Goal: Task Accomplishment & Management: Use online tool/utility

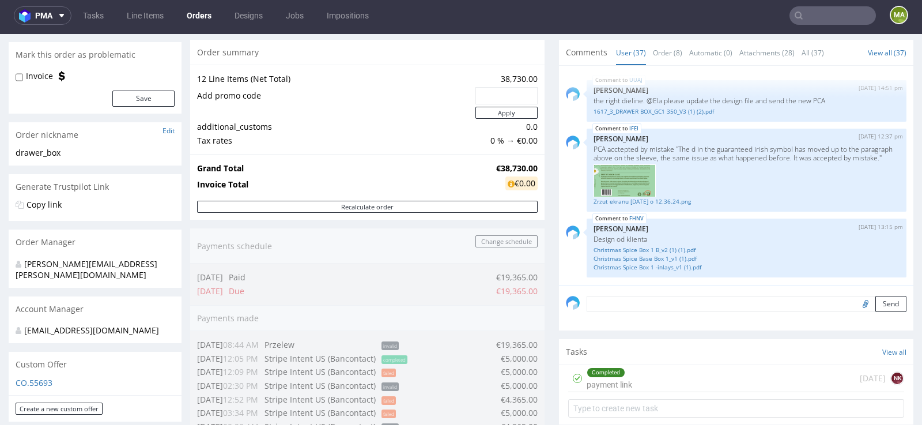
scroll to position [101, 0]
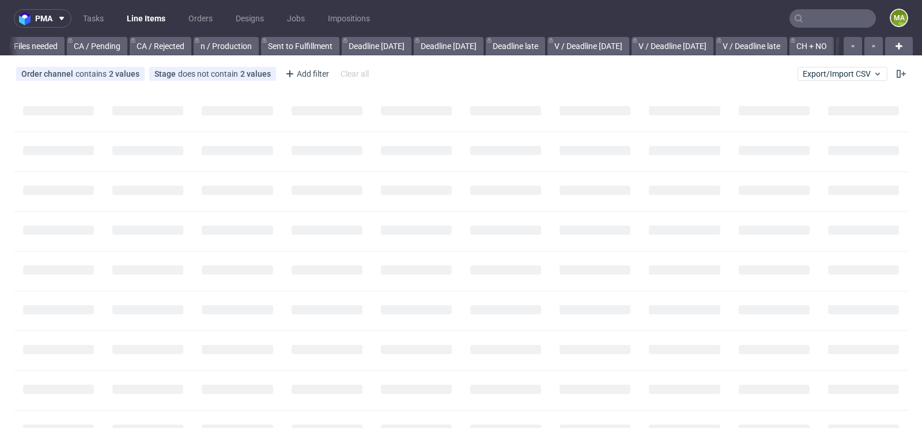
click at [806, 22] on input "text" at bounding box center [832, 18] width 86 height 18
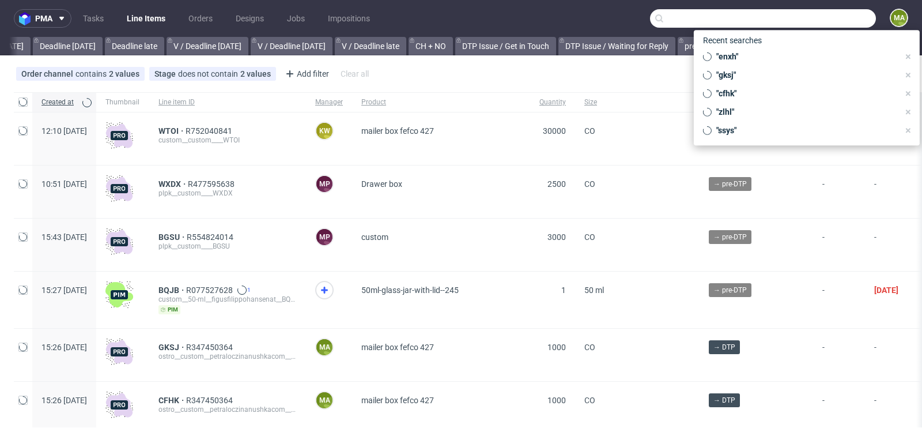
scroll to position [0, 1303]
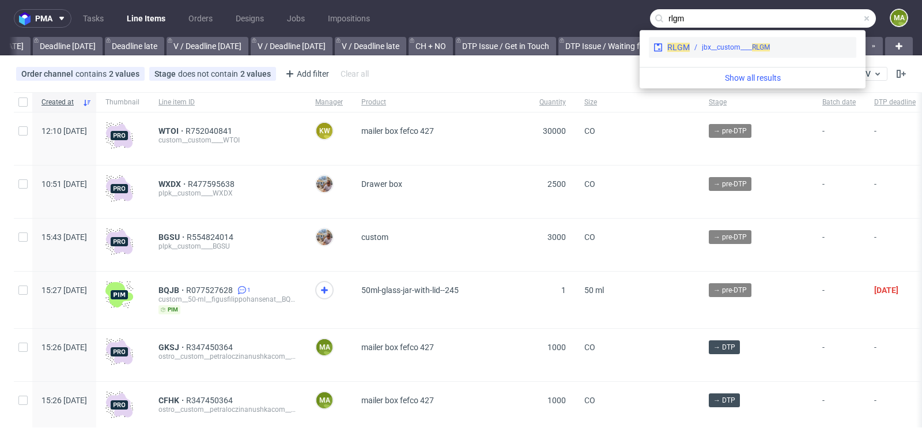
type input "rlgm"
click at [740, 50] on div "jbx__custom____ RLGM" at bounding box center [736, 47] width 68 height 10
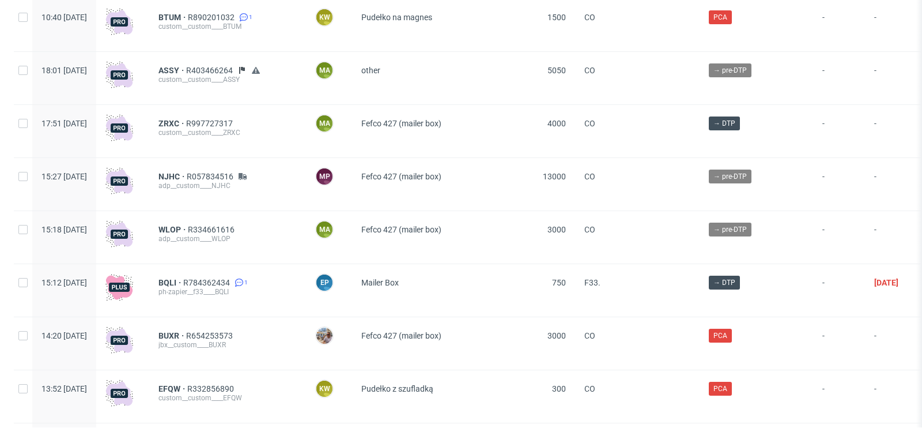
scroll to position [2639, 0]
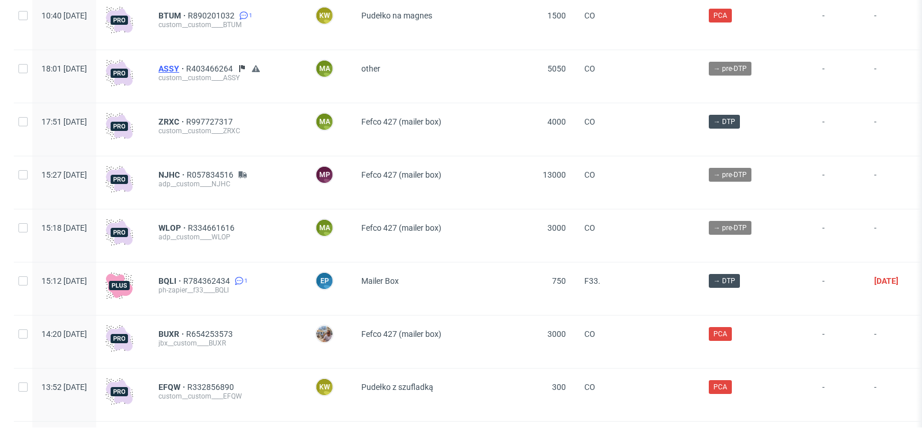
click at [186, 70] on span "ASSY" at bounding box center [172, 68] width 28 height 9
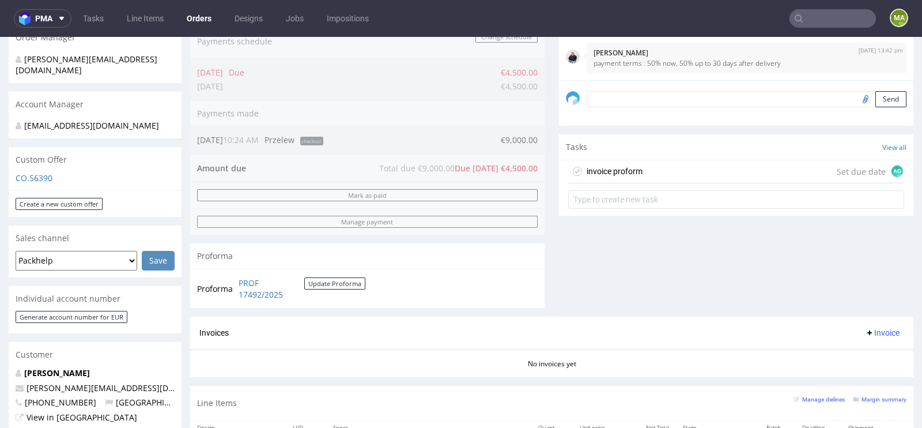
scroll to position [308, 0]
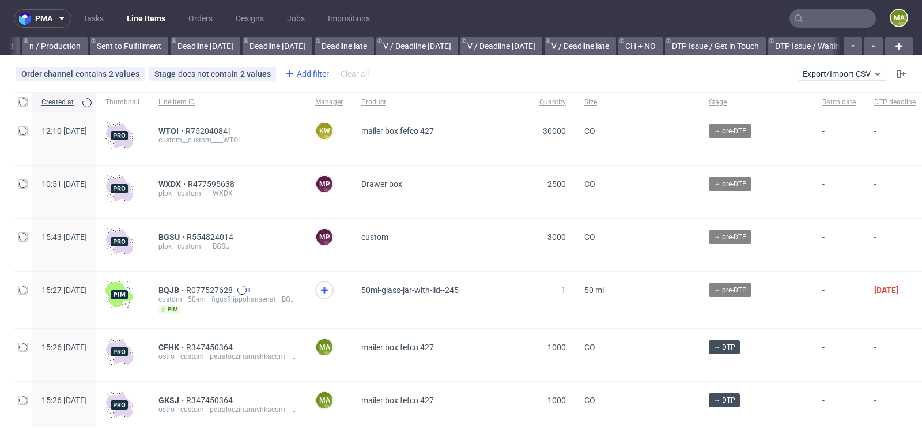
click at [318, 77] on div "Add filter" at bounding box center [306, 74] width 51 height 18
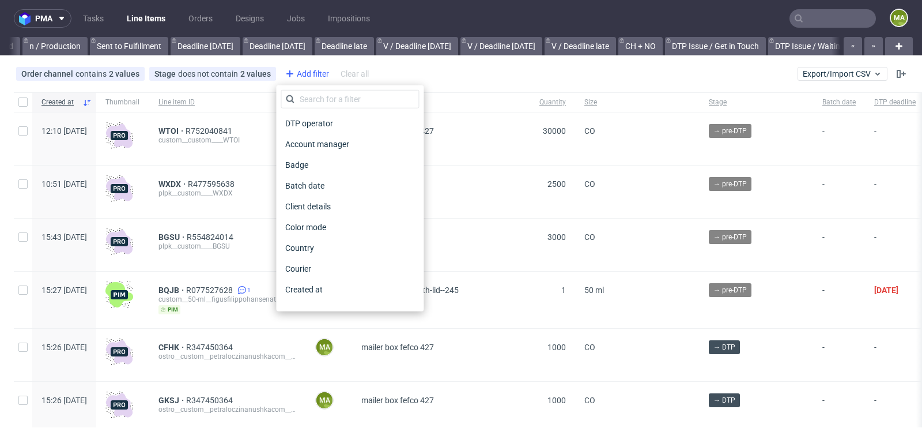
scroll to position [0, 1303]
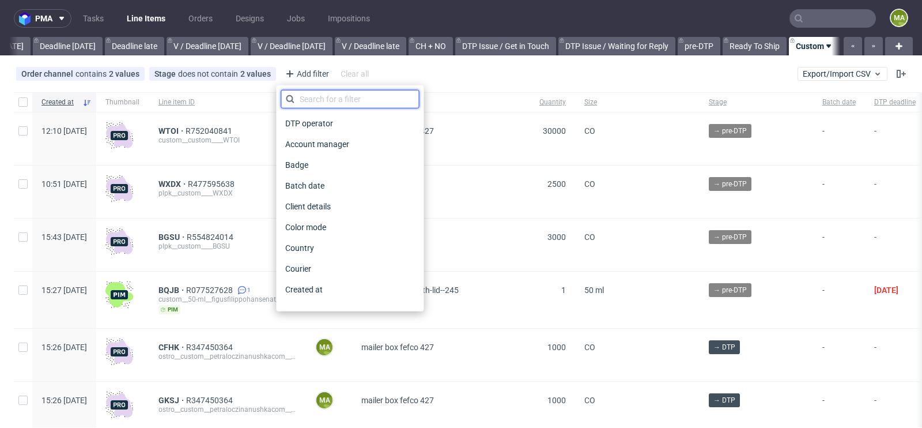
click at [324, 96] on input "text" at bounding box center [350, 99] width 138 height 18
type input "r"
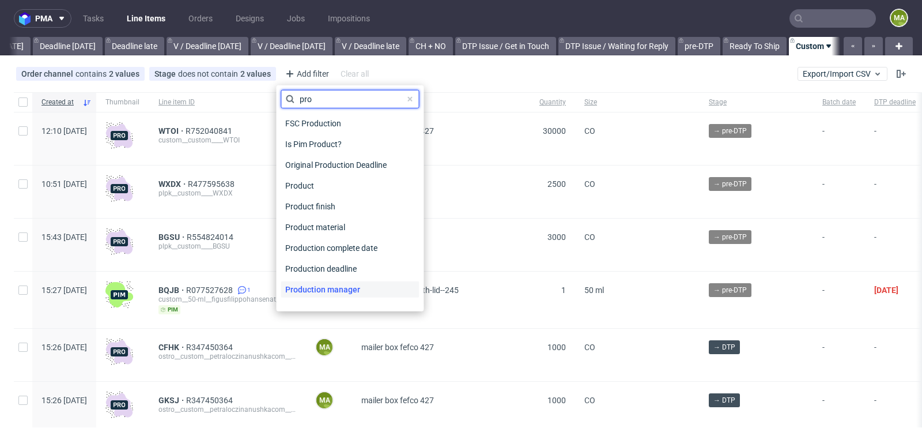
type input "pro"
click at [309, 283] on span "Production manager" at bounding box center [323, 289] width 84 height 16
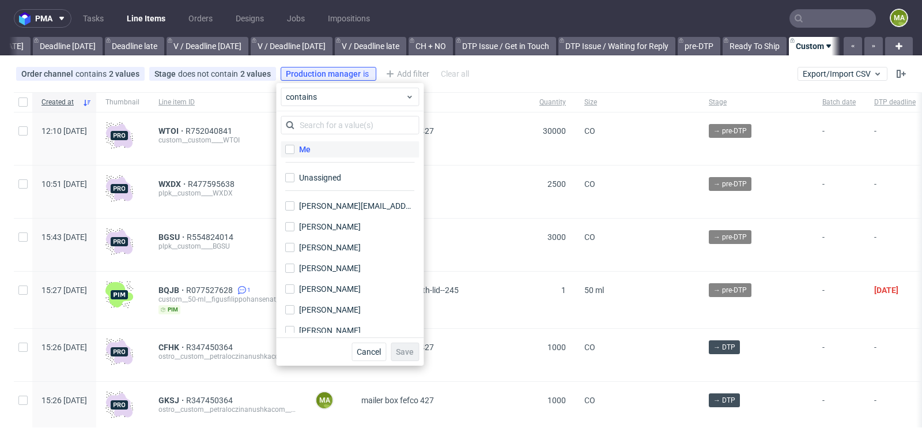
click at [318, 144] on label "Me" at bounding box center [350, 149] width 138 height 16
click at [294, 145] on input "Me" at bounding box center [289, 149] width 9 height 9
checkbox input "true"
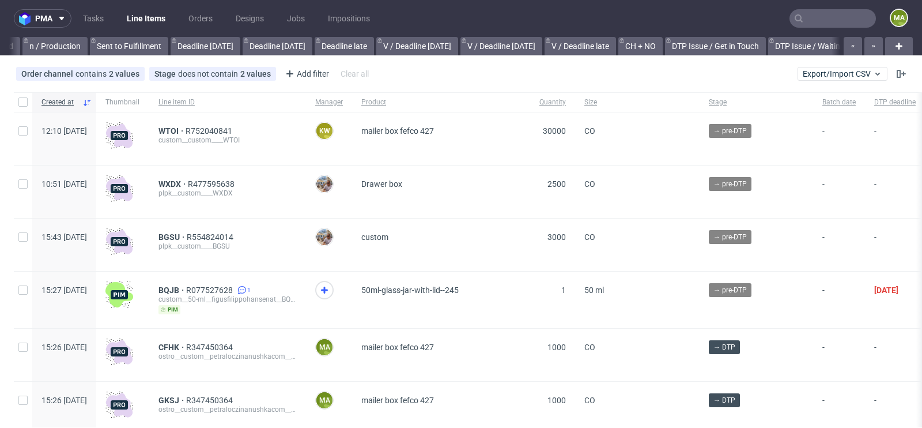
scroll to position [0, 1303]
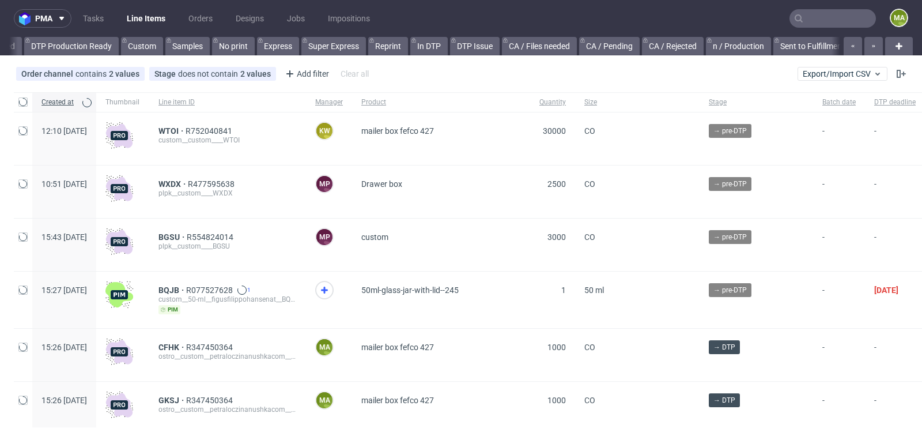
click at [797, 17] on input "text" at bounding box center [832, 18] width 86 height 18
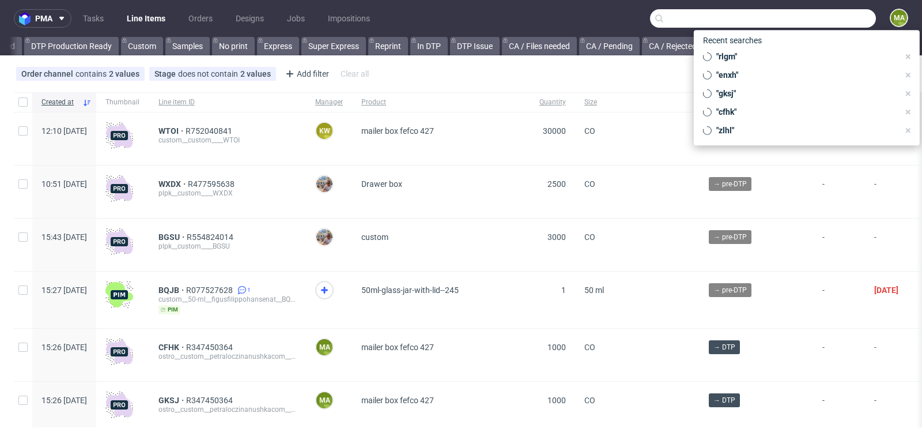
scroll to position [0, 1303]
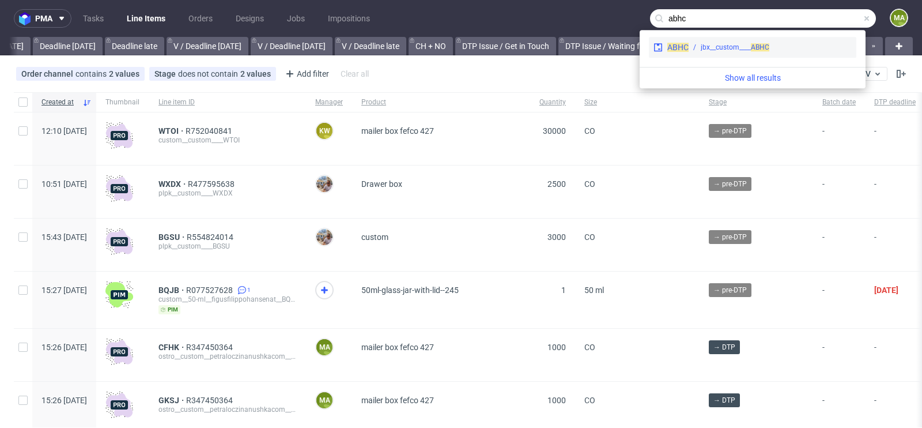
type input "abhc"
click at [732, 44] on div "jbx__custom____ ABHC" at bounding box center [735, 47] width 69 height 10
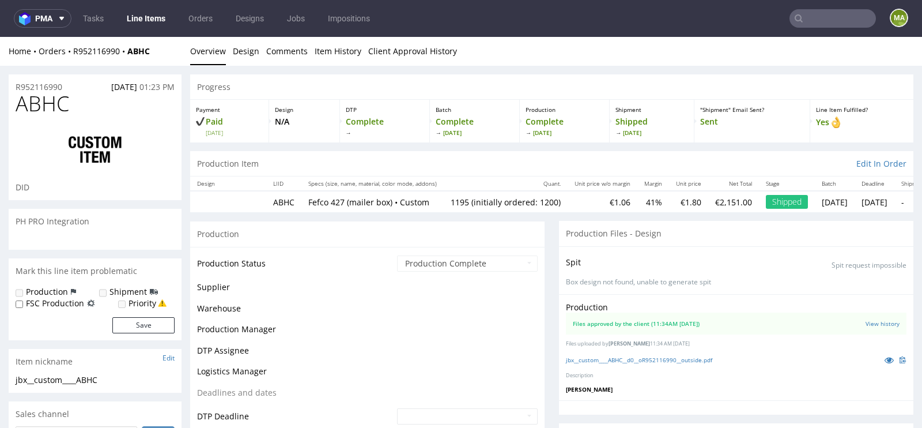
scroll to position [1211, 0]
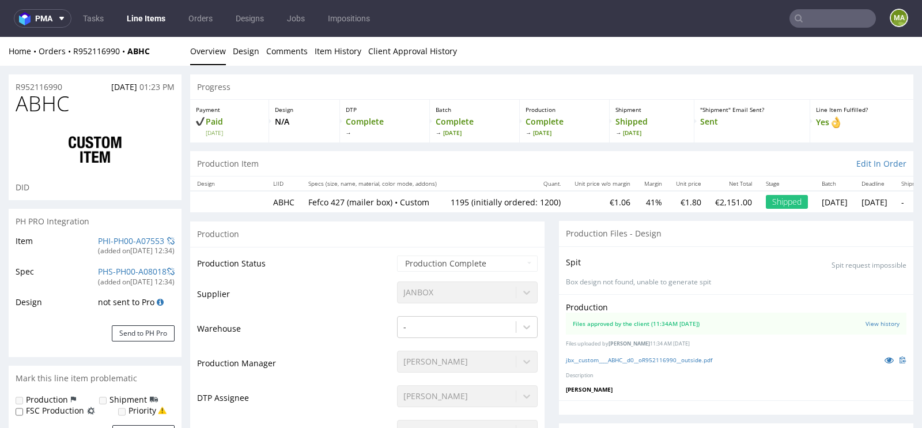
select select "in_progress"
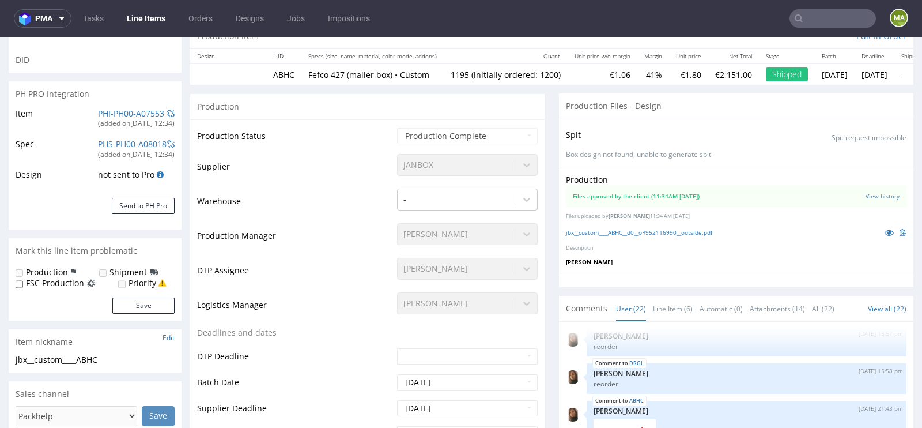
scroll to position [213, 0]
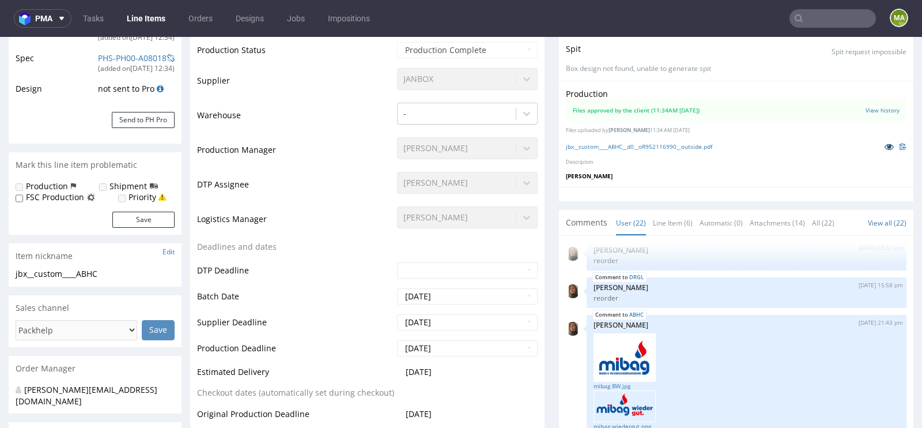
click at [885, 146] on icon at bounding box center [889, 146] width 9 height 8
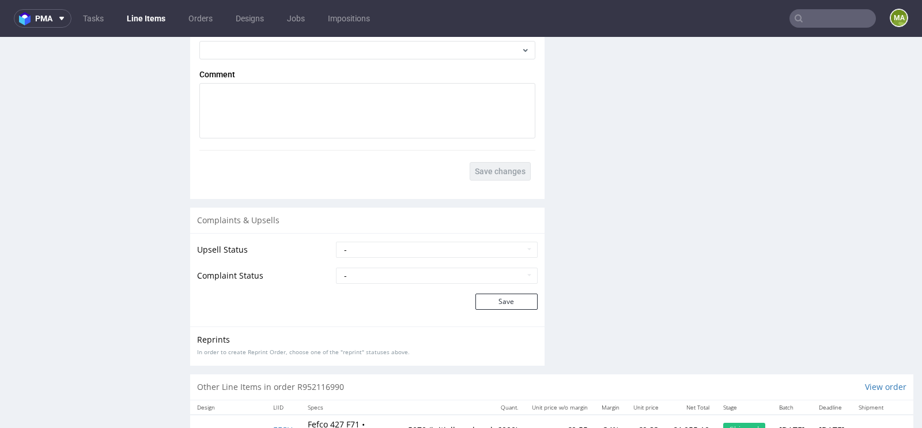
scroll to position [2276, 0]
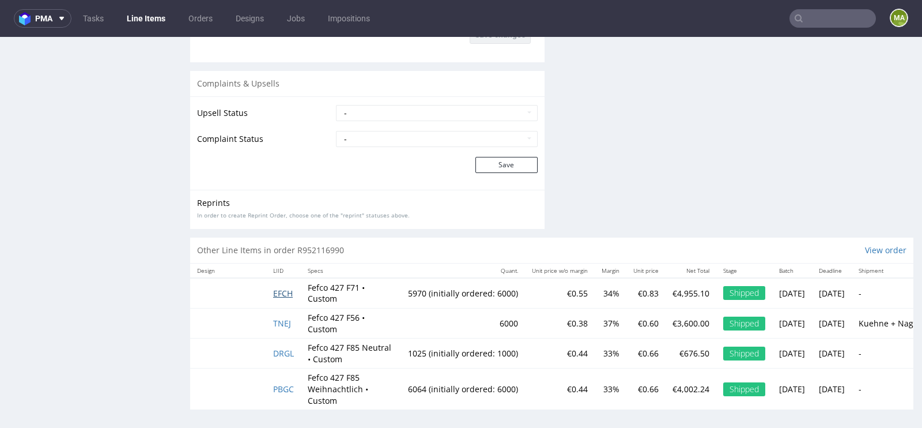
click at [285, 289] on span "EFCH" at bounding box center [283, 293] width 20 height 11
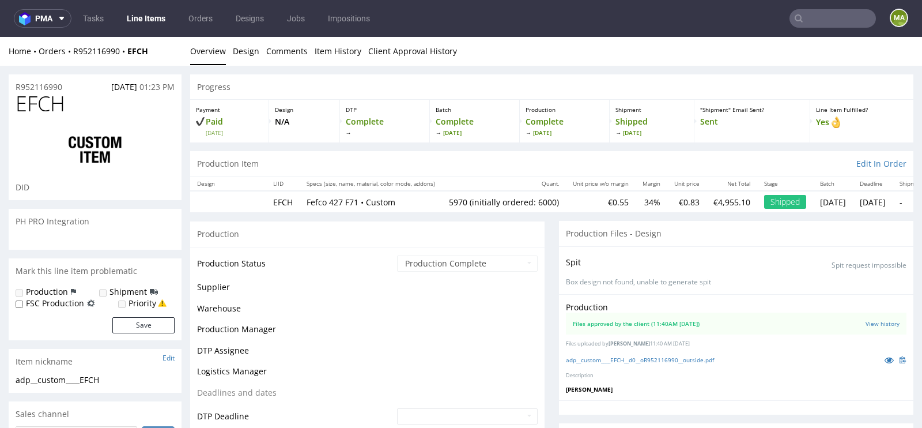
scroll to position [1288, 0]
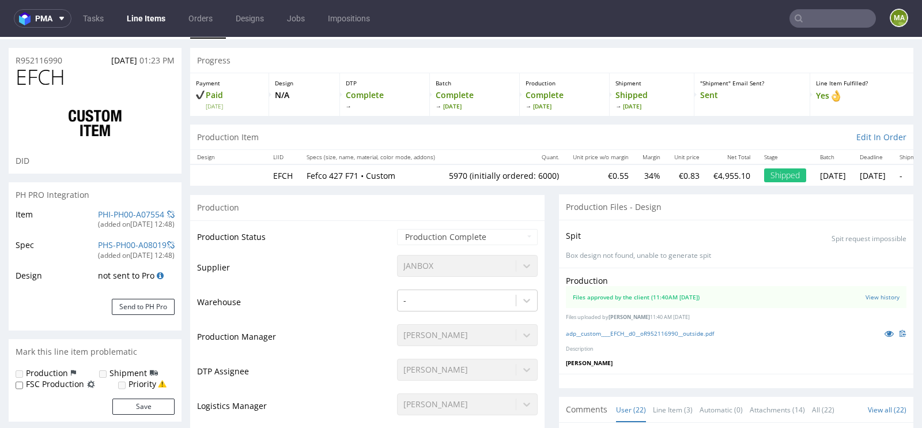
select select "in_progress"
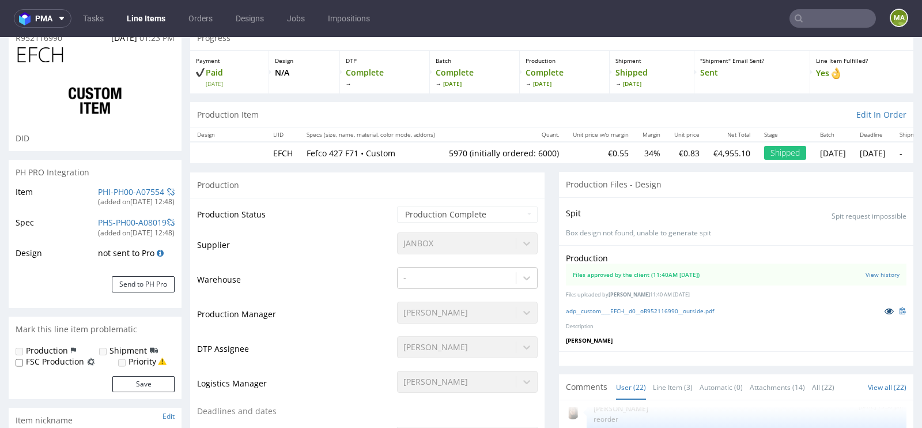
click at [879, 313] on link at bounding box center [889, 310] width 21 height 13
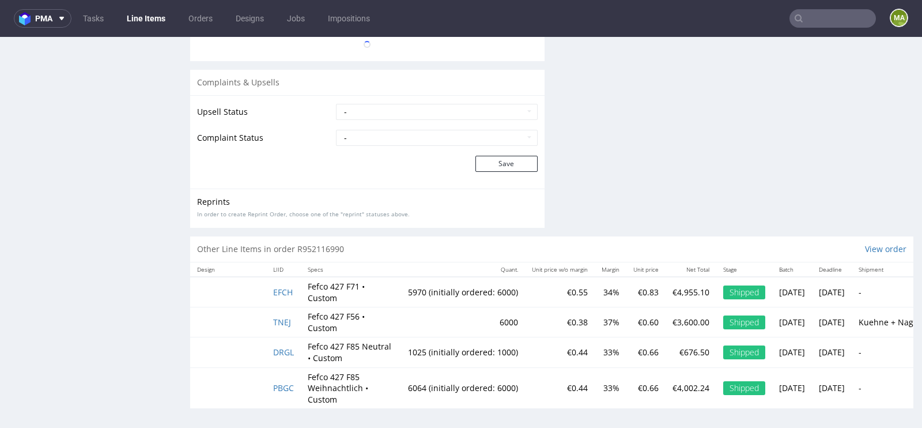
scroll to position [1288, 0]
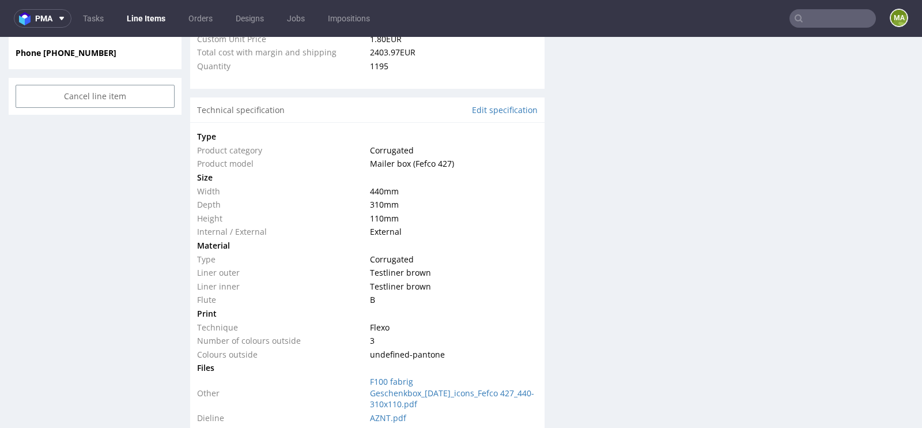
select select "in_progress"
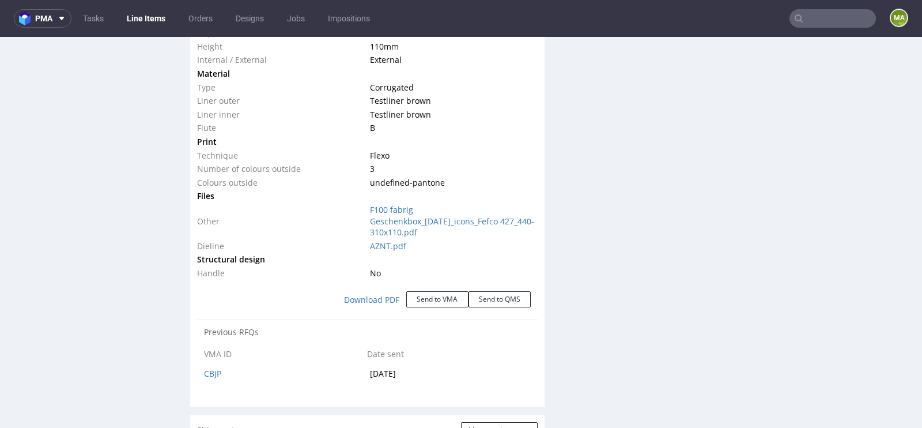
scroll to position [1203, 0]
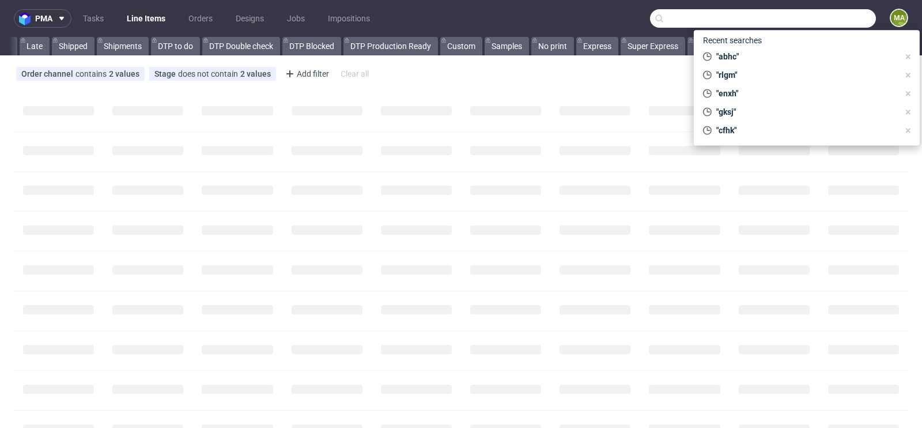
click at [821, 13] on input "text" at bounding box center [763, 18] width 226 height 18
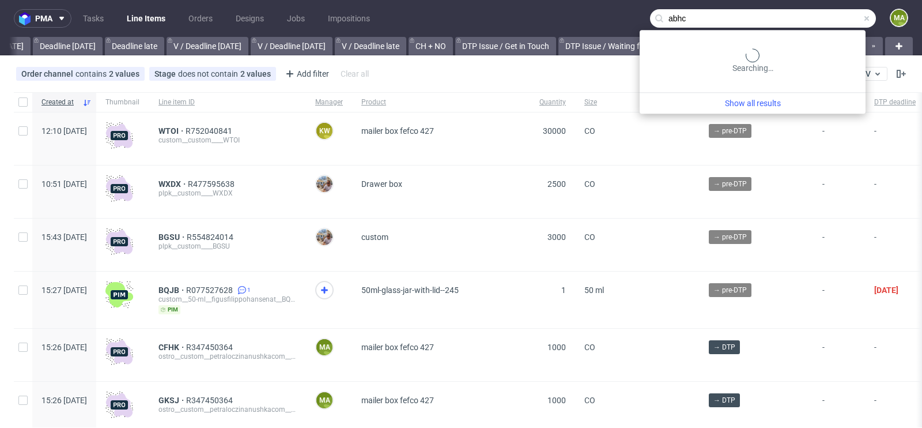
scroll to position [0, 1303]
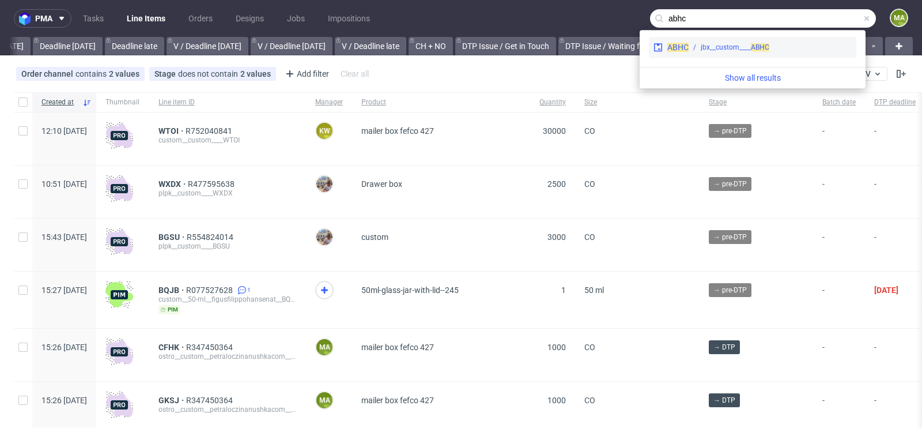
type input "abhc"
click at [745, 39] on div "ABHC jbx__custom____ ABHC" at bounding box center [752, 47] width 207 height 21
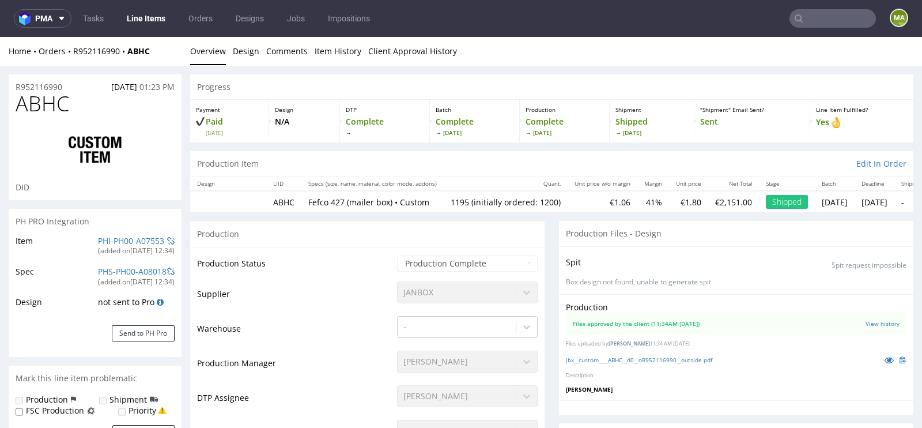
select select "in_progress"
drag, startPoint x: 81, startPoint y: 108, endPoint x: 20, endPoint y: 108, distance: 61.7
click at [20, 108] on h1 "ABHC" at bounding box center [95, 103] width 159 height 23
copy span "ABHC"
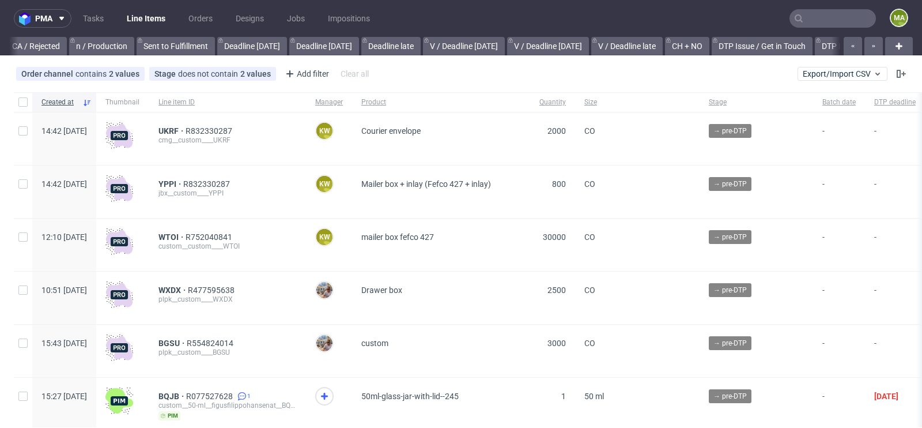
scroll to position [0, 1303]
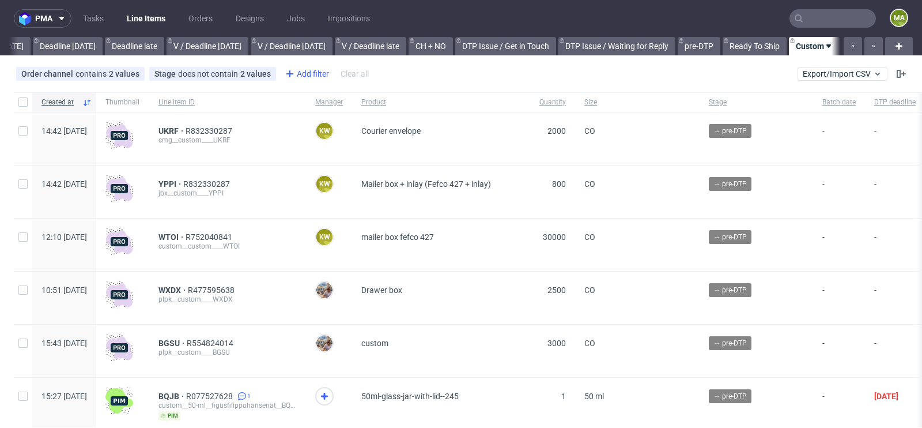
click at [312, 74] on div "Add filter" at bounding box center [306, 74] width 51 height 18
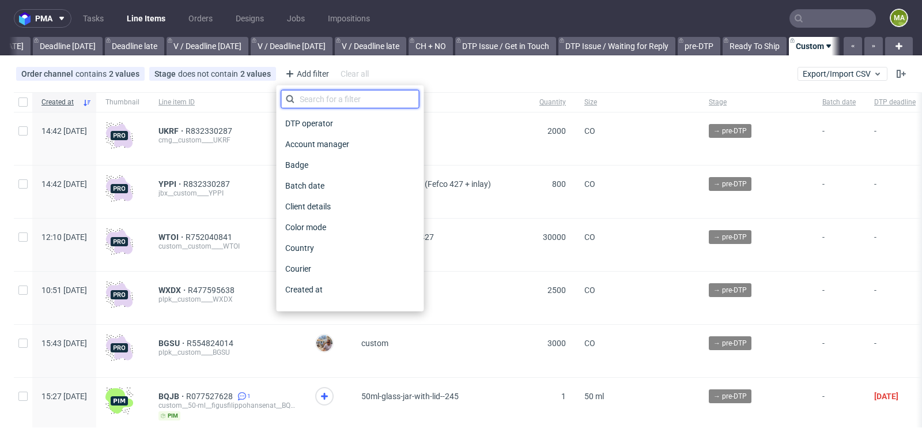
click at [312, 96] on input "text" at bounding box center [350, 99] width 138 height 18
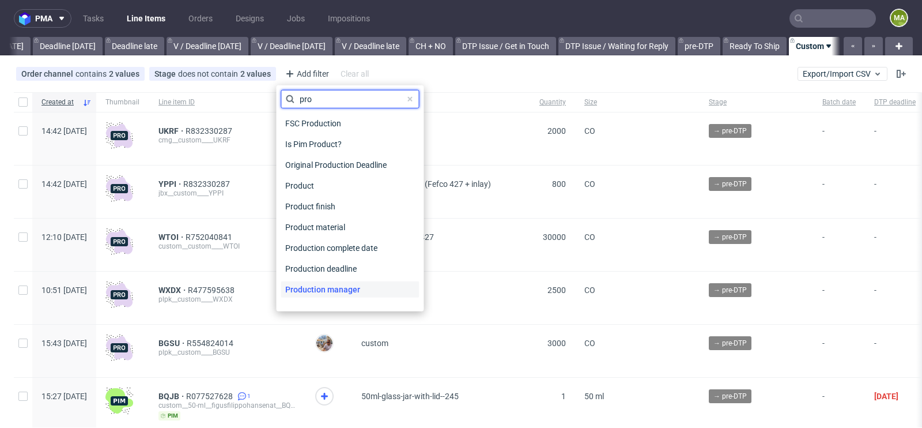
type input "pro"
click at [330, 290] on span "Production manager" at bounding box center [323, 289] width 84 height 16
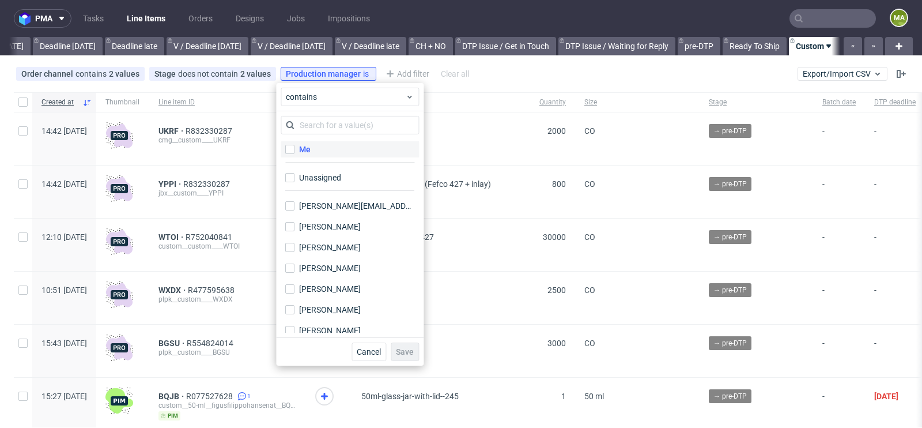
click at [305, 149] on div "Me" at bounding box center [305, 149] width 12 height 12
click at [294, 149] on input "Me" at bounding box center [289, 149] width 9 height 9
checkbox input "true"
click at [400, 354] on span "Save" at bounding box center [405, 351] width 18 height 8
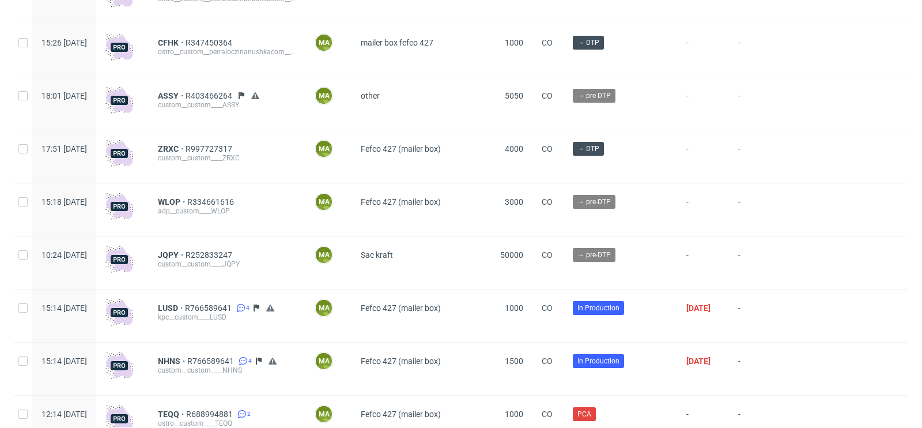
scroll to position [202, 0]
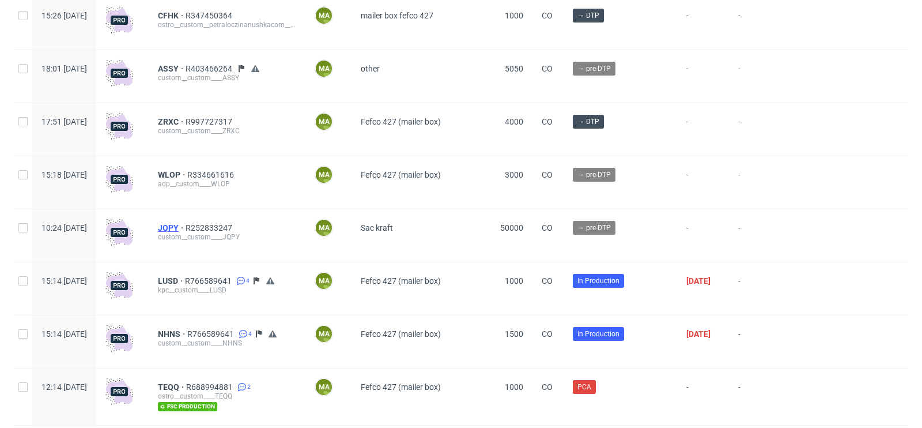
click at [186, 225] on span "JQPY" at bounding box center [172, 227] width 28 height 9
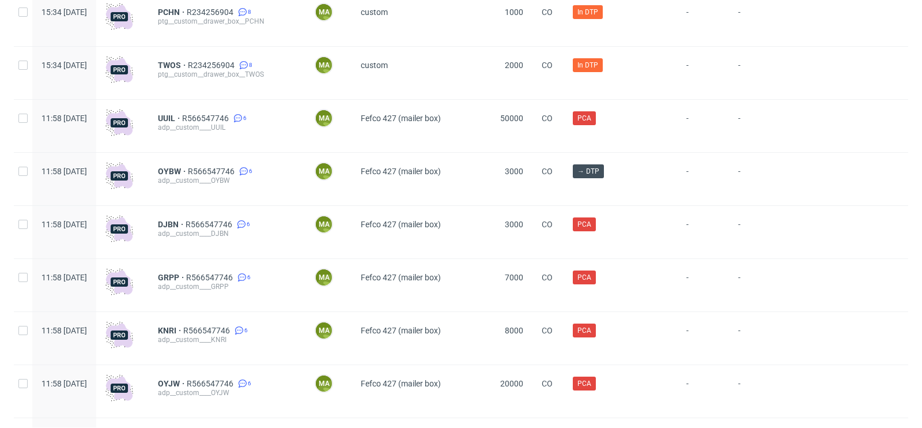
scroll to position [2181, 0]
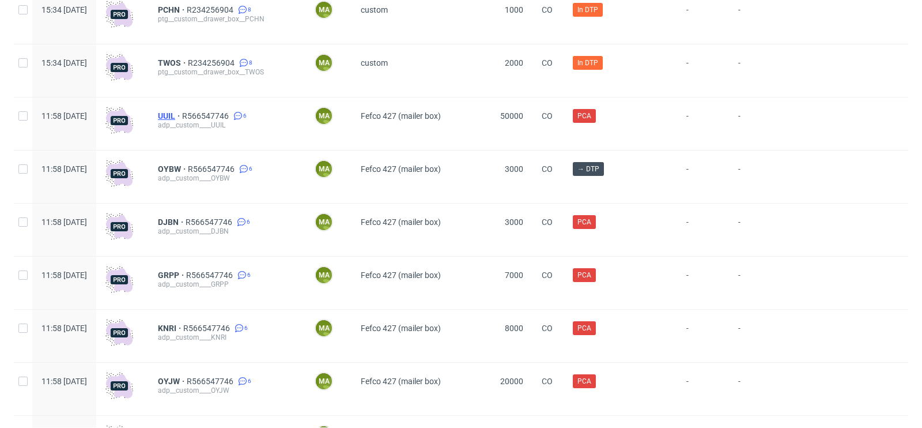
click at [182, 118] on span "UUIL" at bounding box center [170, 115] width 24 height 9
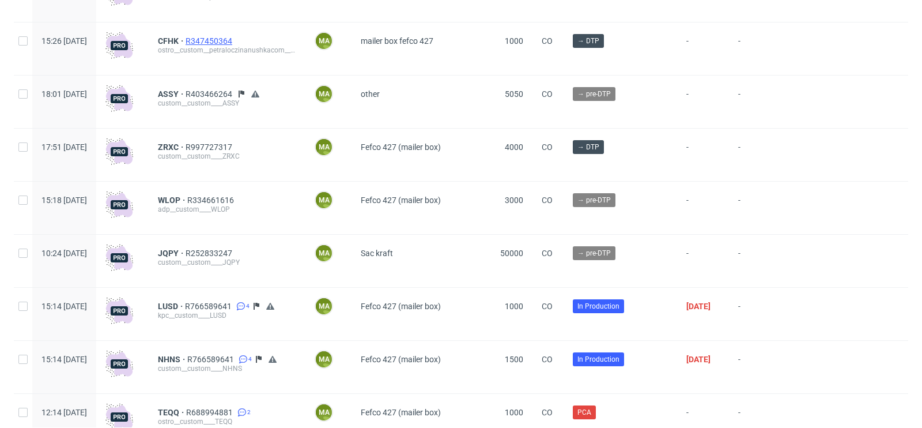
scroll to position [177, 0]
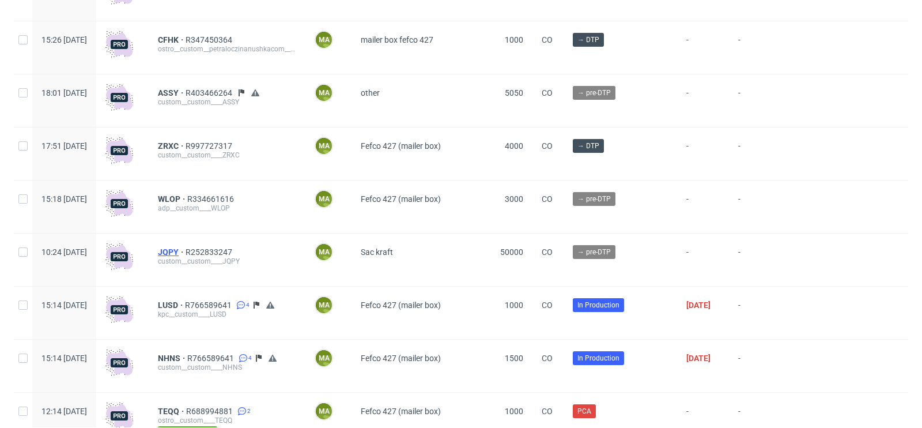
click at [186, 253] on span "JQPY" at bounding box center [172, 251] width 28 height 9
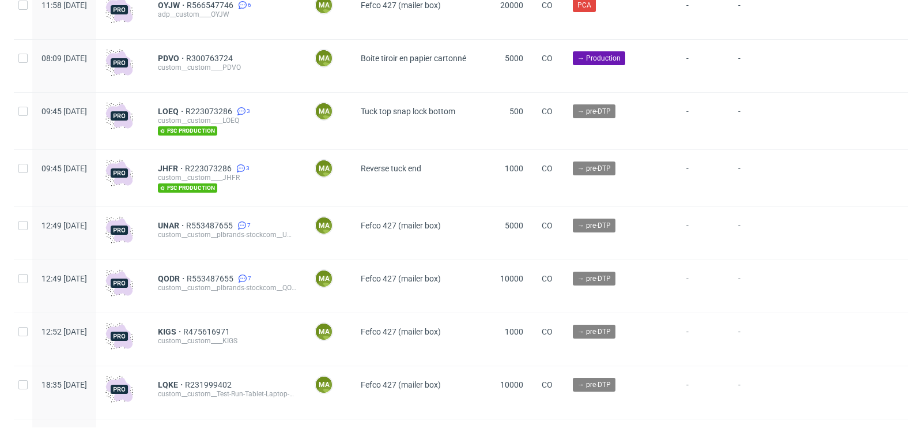
scroll to position [2643, 0]
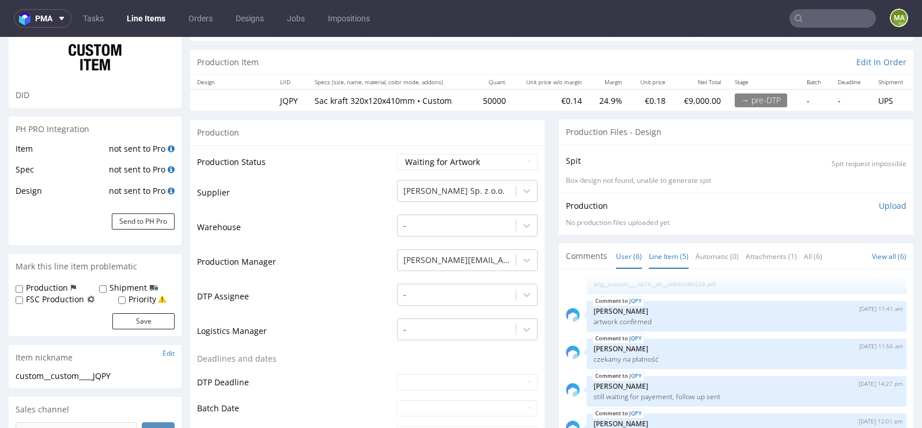
scroll to position [158, 0]
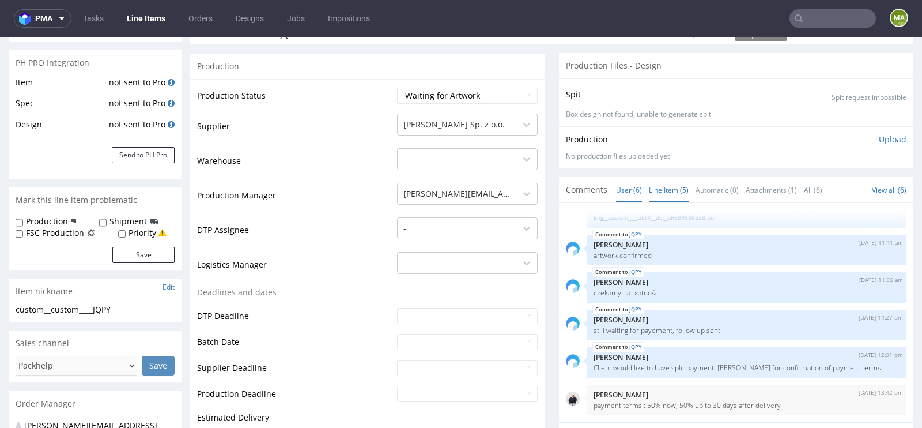
click at [665, 190] on link "Line Item (5)" at bounding box center [669, 189] width 40 height 25
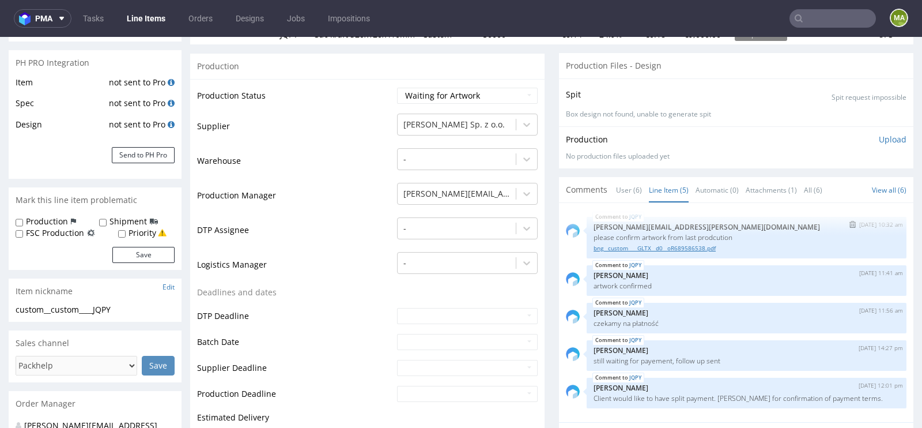
click at [689, 245] on link "bng__custom____GLTX__d0__oR689586538.pdf" at bounding box center [747, 248] width 306 height 9
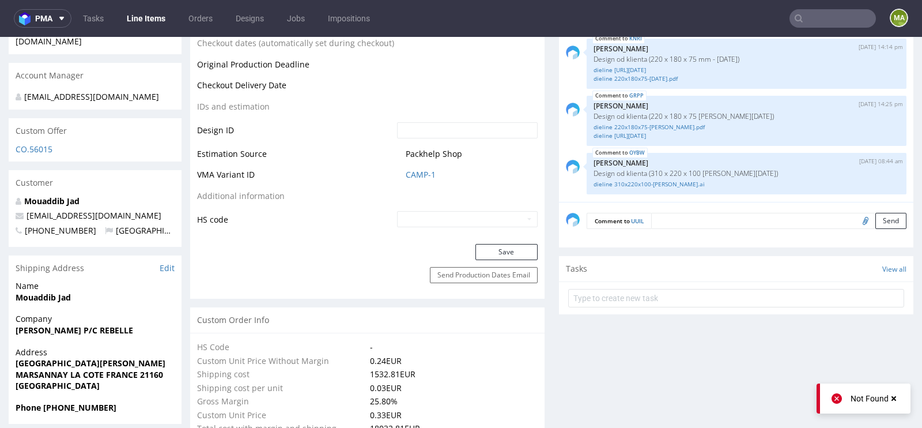
scroll to position [763, 0]
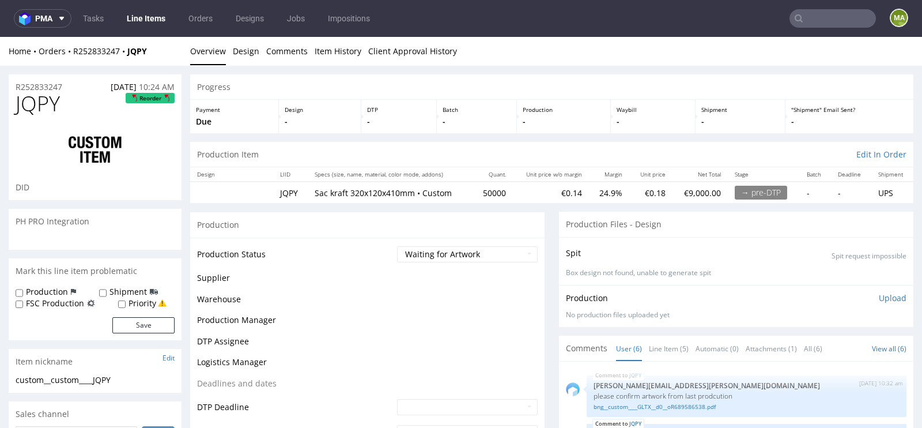
scroll to position [31, 0]
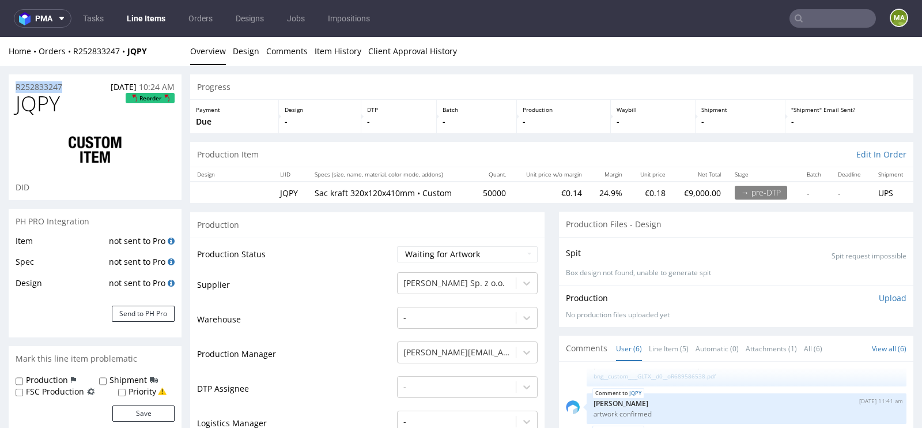
drag, startPoint x: 73, startPoint y: 86, endPoint x: 0, endPoint y: 86, distance: 72.6
copy p "R252833247"
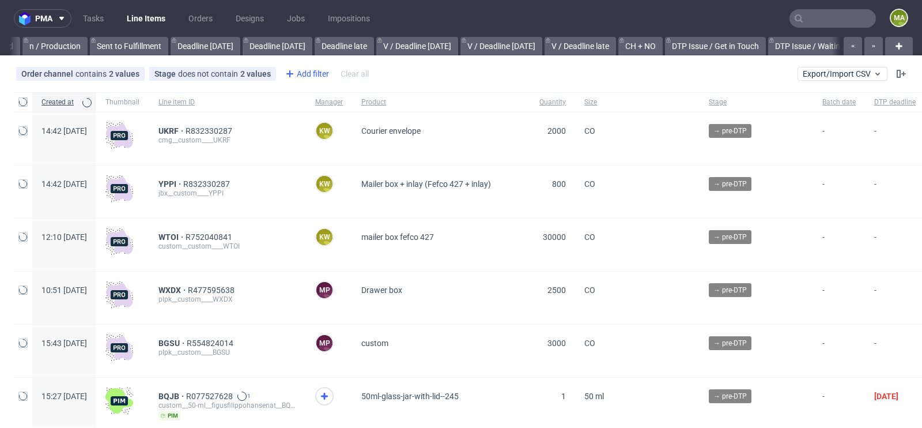
click at [313, 79] on div "Add filter" at bounding box center [306, 74] width 51 height 18
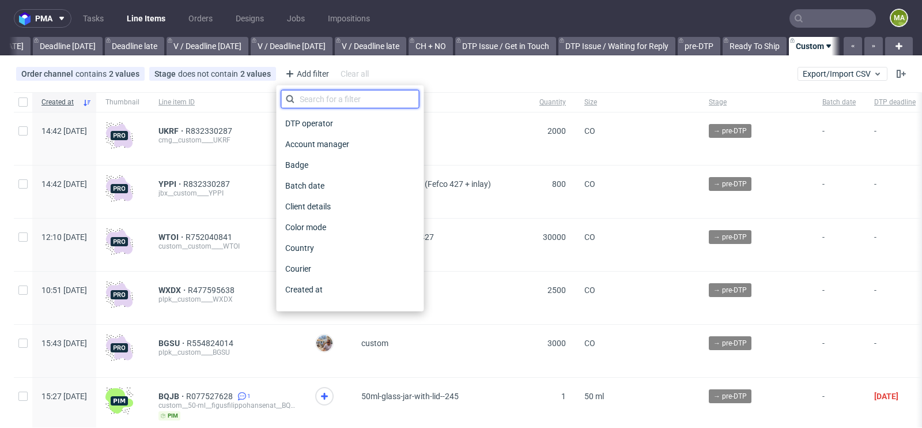
click at [325, 99] on input "text" at bounding box center [350, 99] width 138 height 18
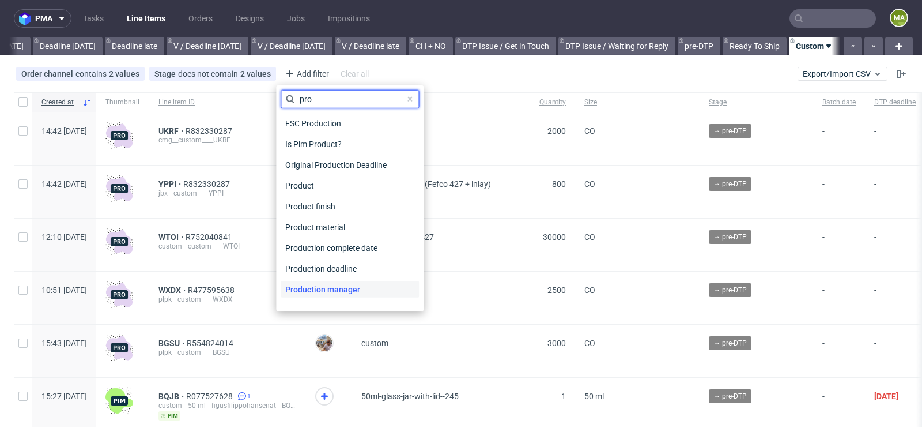
type input "pro"
click at [323, 291] on span "Production manager" at bounding box center [323, 289] width 84 height 16
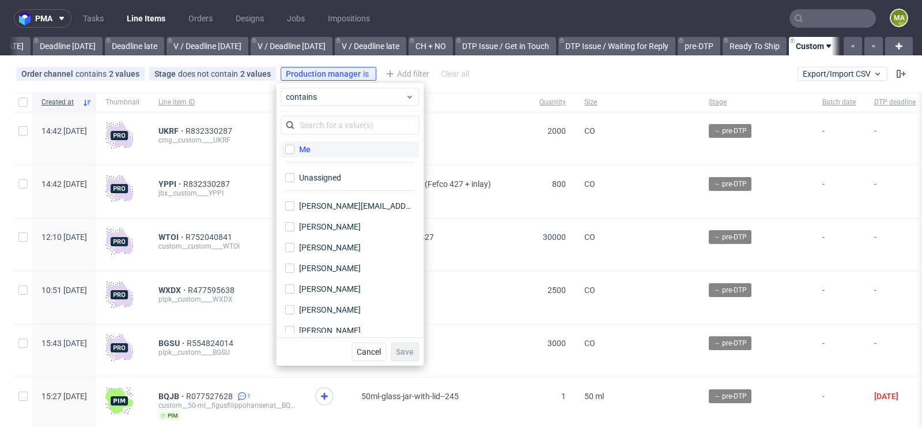
click at [319, 149] on label "Me" at bounding box center [350, 149] width 138 height 16
click at [294, 149] on input "Me" at bounding box center [289, 149] width 9 height 9
checkbox input "true"
click at [414, 349] on span "Save" at bounding box center [405, 351] width 18 height 8
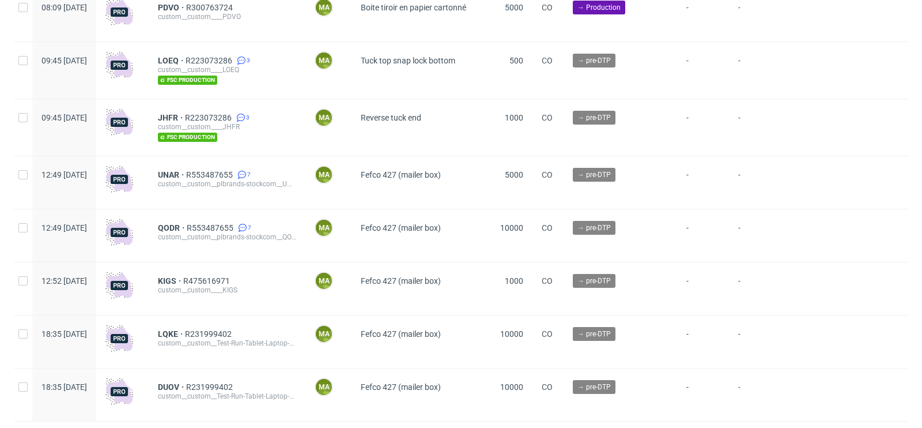
scroll to position [2643, 0]
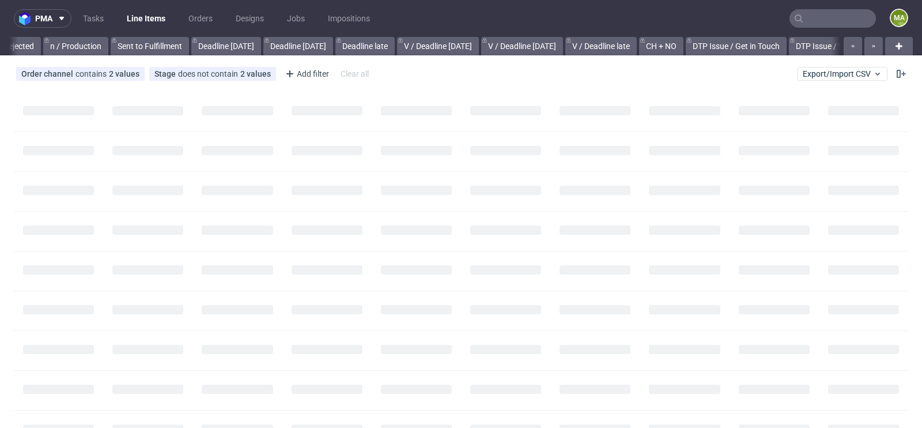
click at [817, 12] on input "text" at bounding box center [832, 18] width 86 height 18
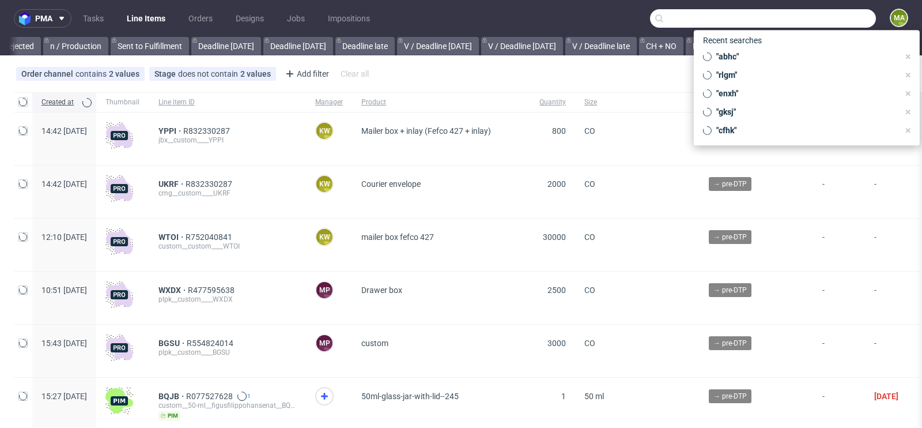
scroll to position [0, 1303]
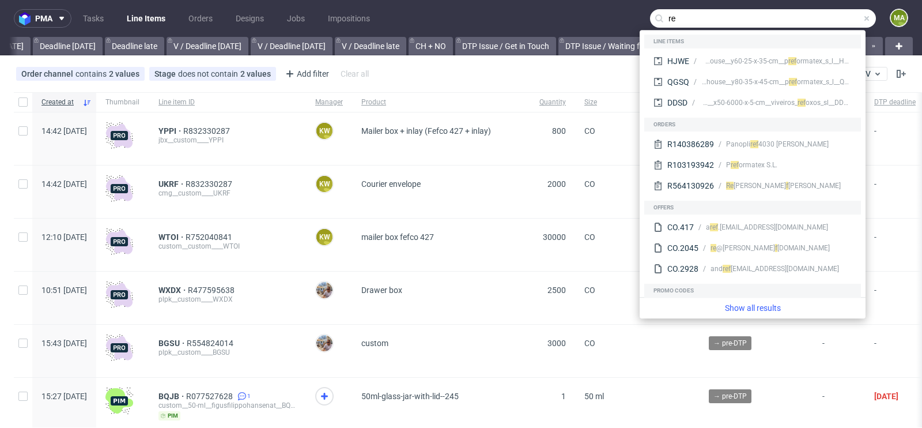
type input "r"
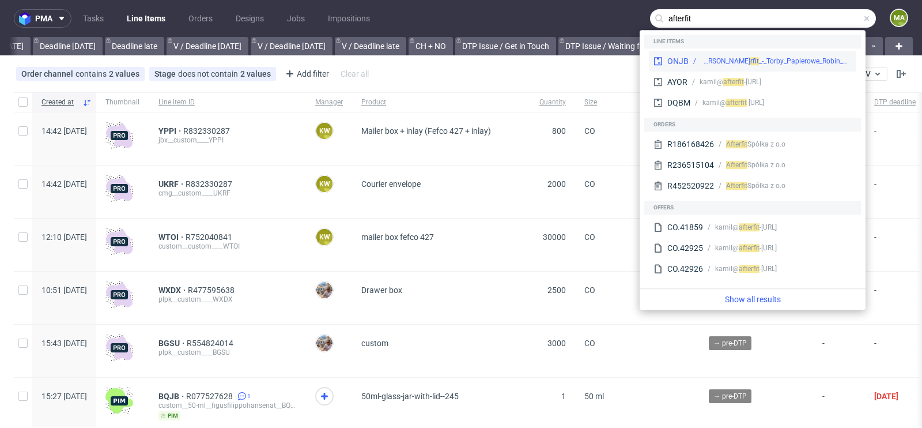
type input "afterfit"
click at [719, 64] on div "[PERSON_NAME] Afte" at bounding box center [726, 61] width 50 height 10
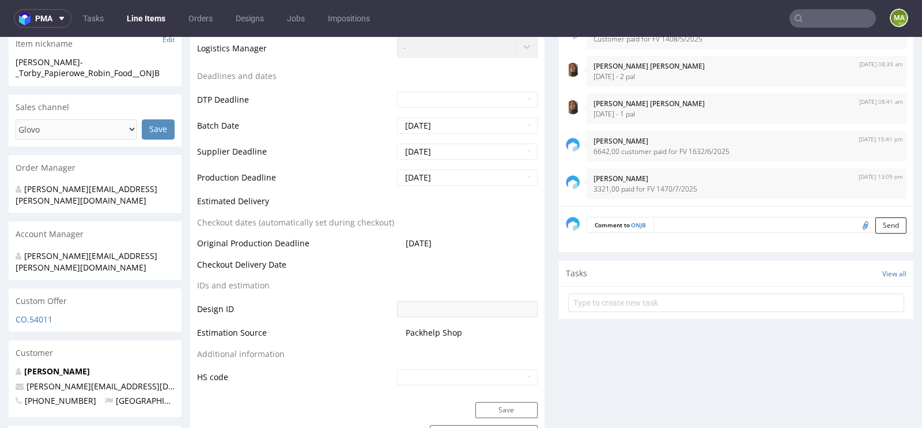
scroll to position [423, 0]
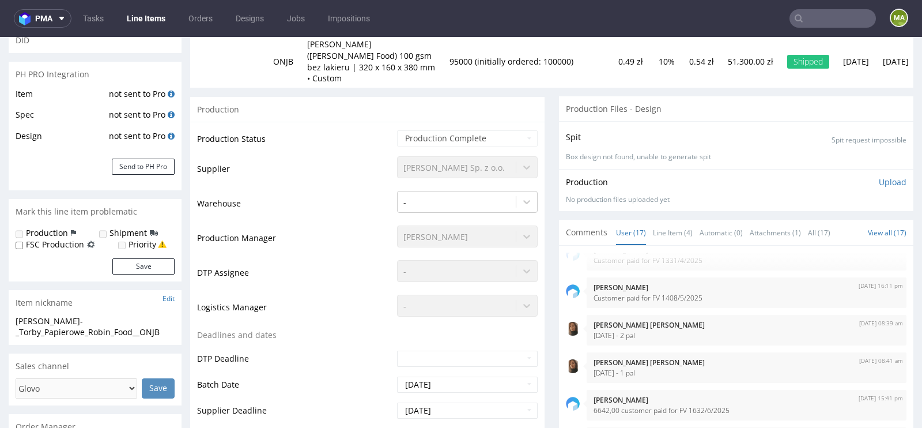
scroll to position [164, 0]
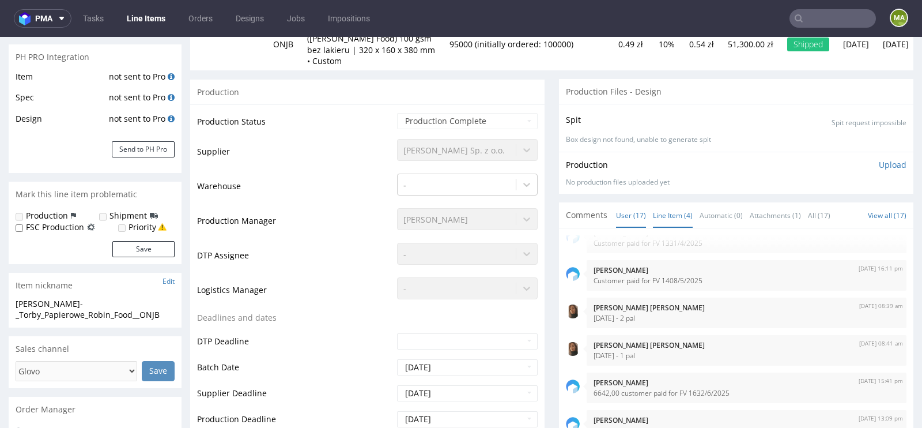
click at [665, 203] on link "Line Item (4)" at bounding box center [673, 215] width 40 height 25
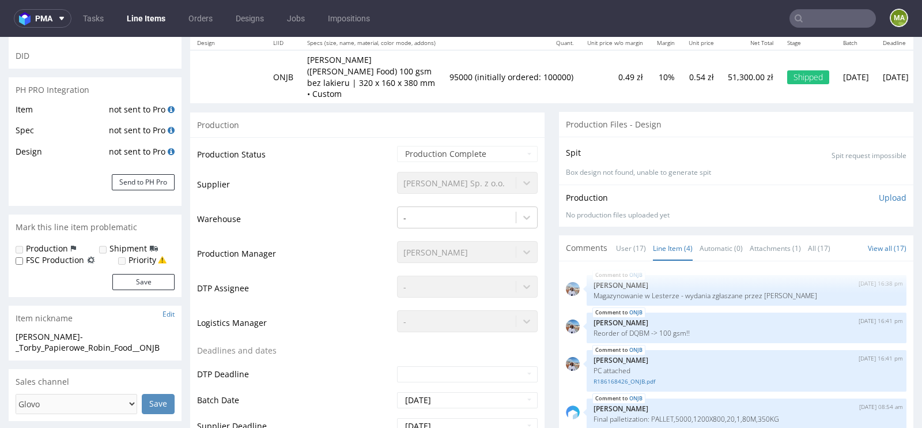
scroll to position [0, 0]
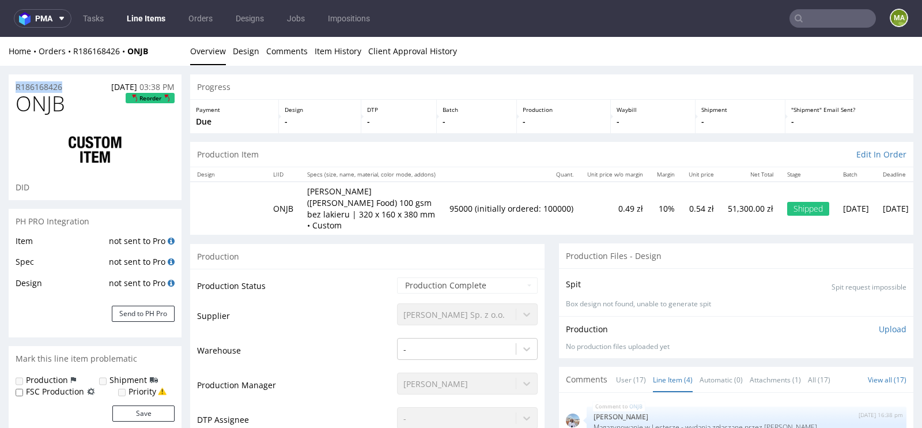
drag, startPoint x: 67, startPoint y: 88, endPoint x: 0, endPoint y: 88, distance: 67.4
copy p "R186168426"
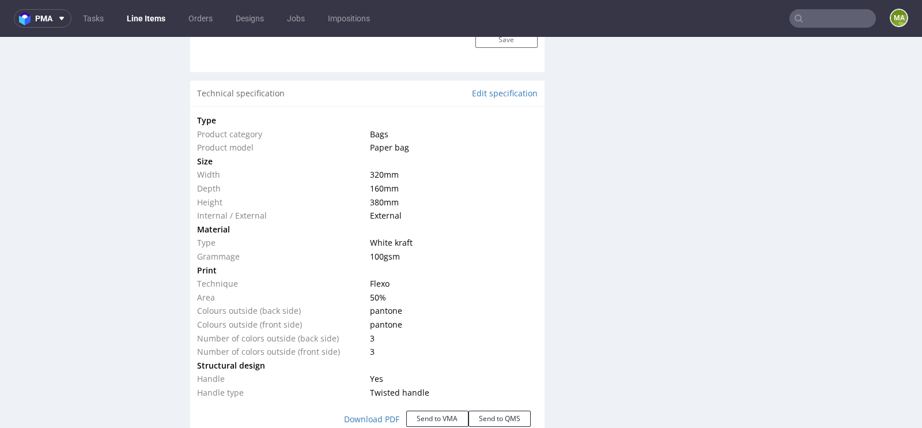
scroll to position [1055, 0]
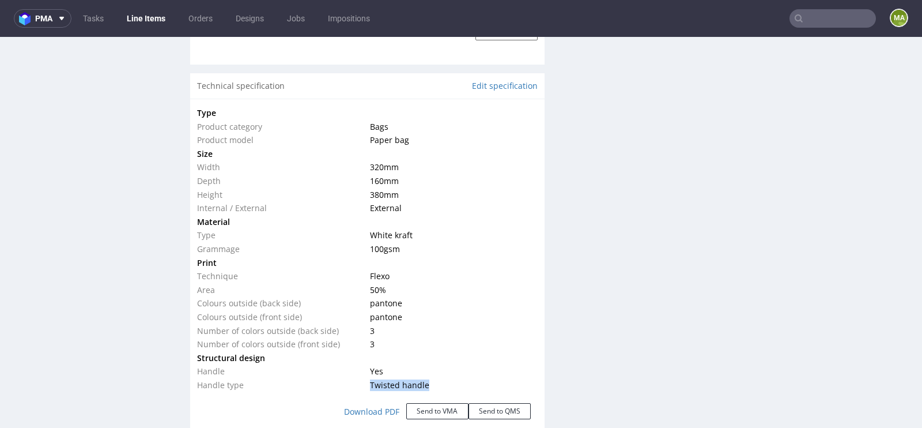
drag, startPoint x: 429, startPoint y: 372, endPoint x: 368, endPoint y: 372, distance: 61.1
click at [368, 378] on td "Twisted handle" at bounding box center [452, 385] width 170 height 14
copy span "Twisted handle"
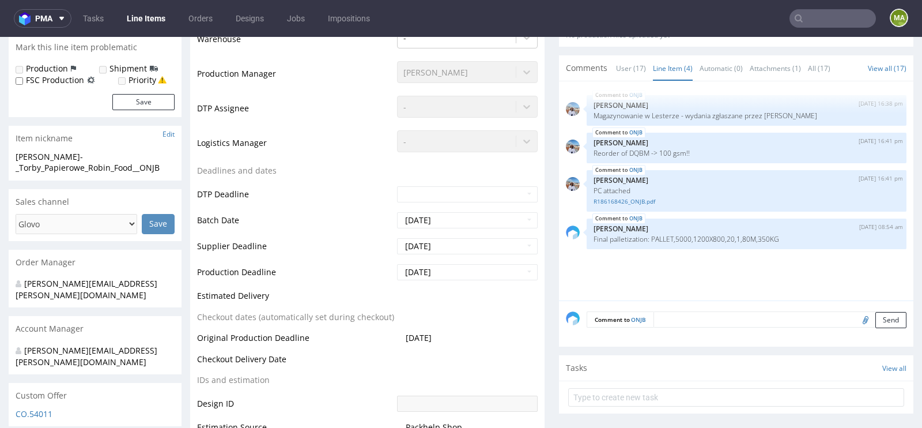
scroll to position [0, 0]
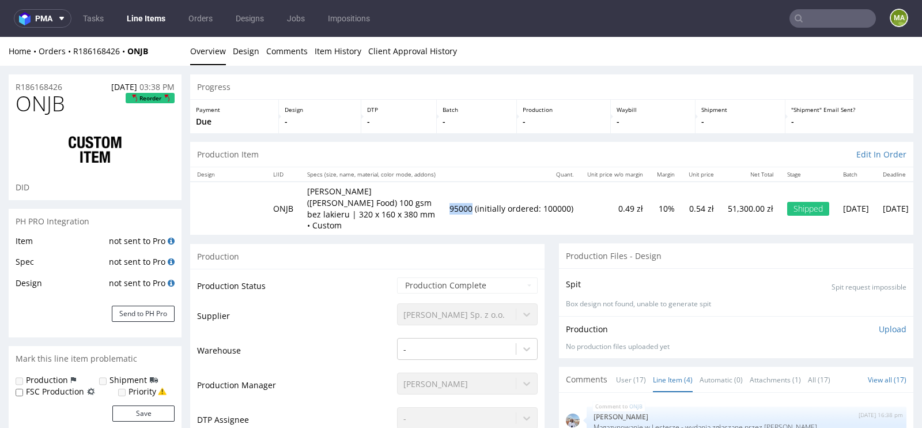
drag, startPoint x: 458, startPoint y: 200, endPoint x: 483, endPoint y: 200, distance: 25.4
click at [483, 200] on td "95000 (initially ordered: 100000)" at bounding box center [512, 208] width 138 height 52
copy td "95000"
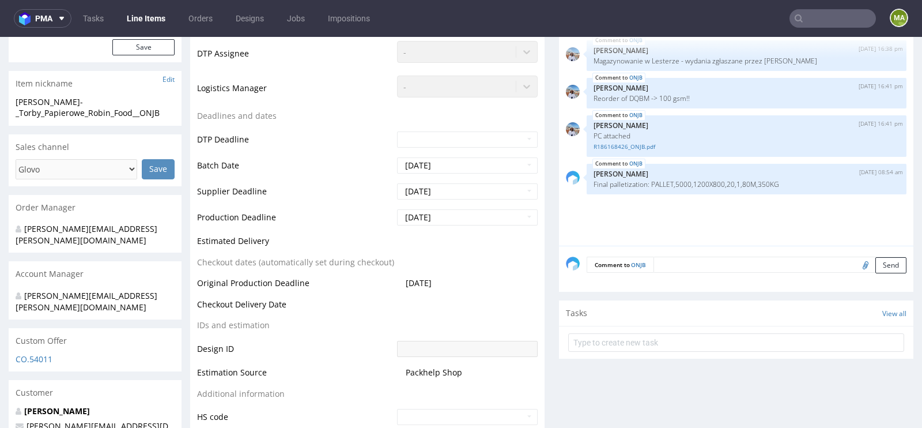
scroll to position [367, 0]
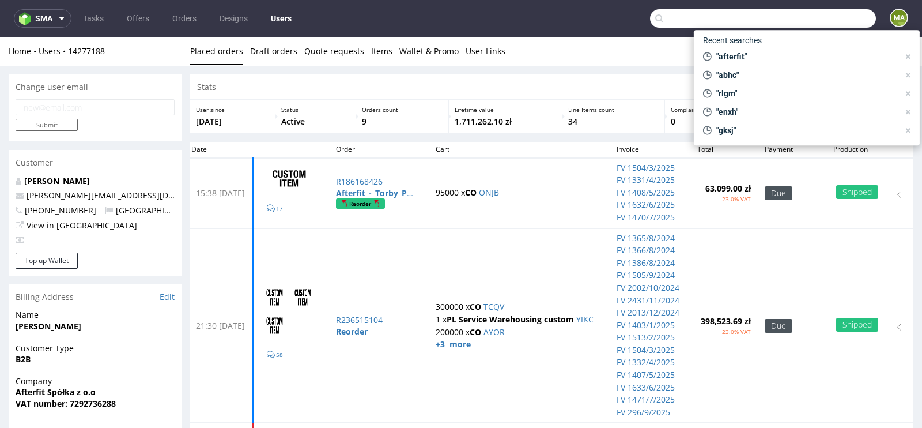
click at [804, 22] on input "text" at bounding box center [763, 18] width 226 height 18
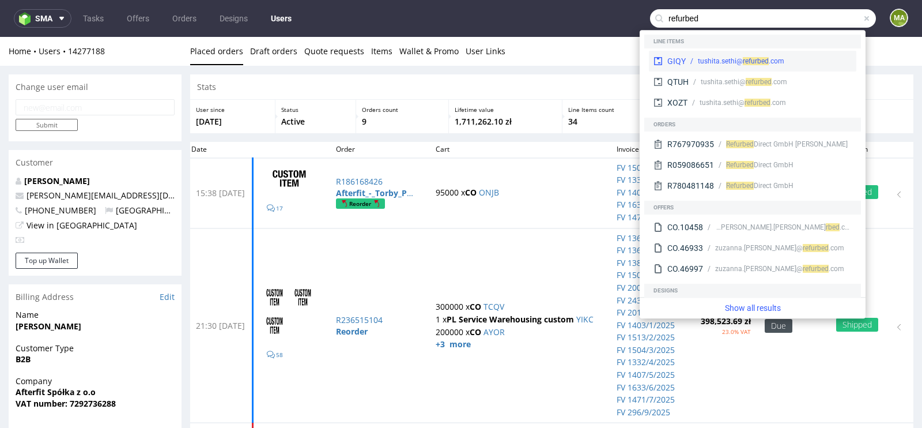
type input "refurbed"
click at [690, 65] on div "tushita.sethi@ refu rbed .com" at bounding box center [769, 61] width 166 height 10
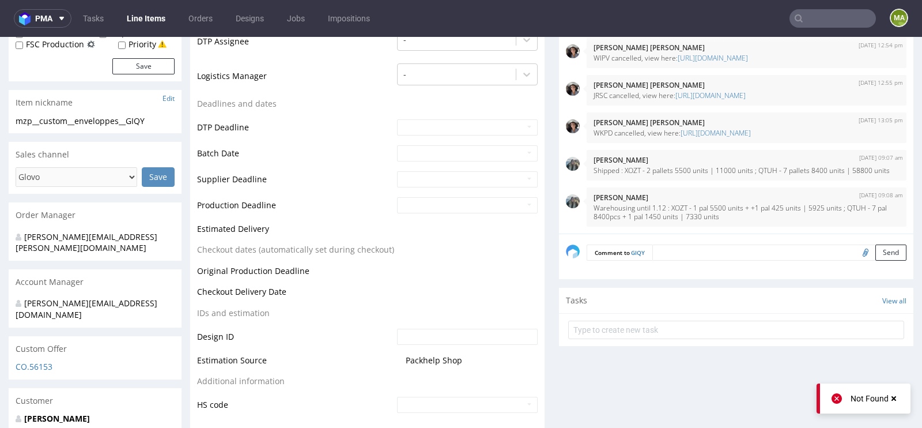
scroll to position [347, 0]
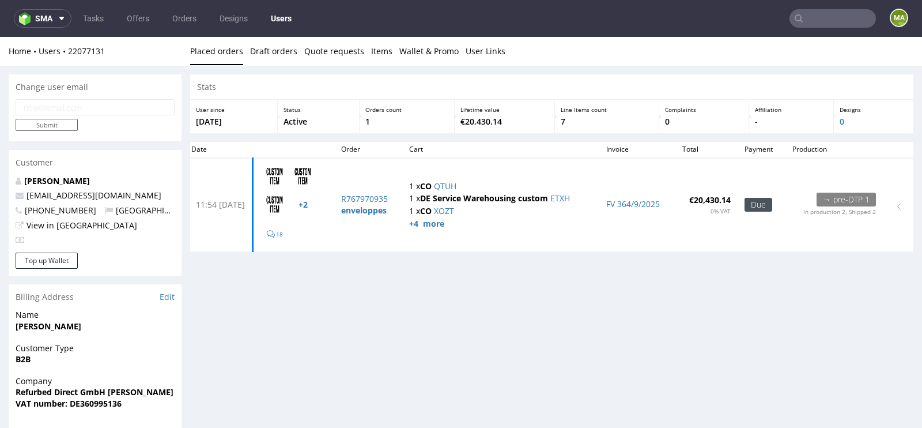
click at [819, 24] on input "text" at bounding box center [832, 18] width 86 height 18
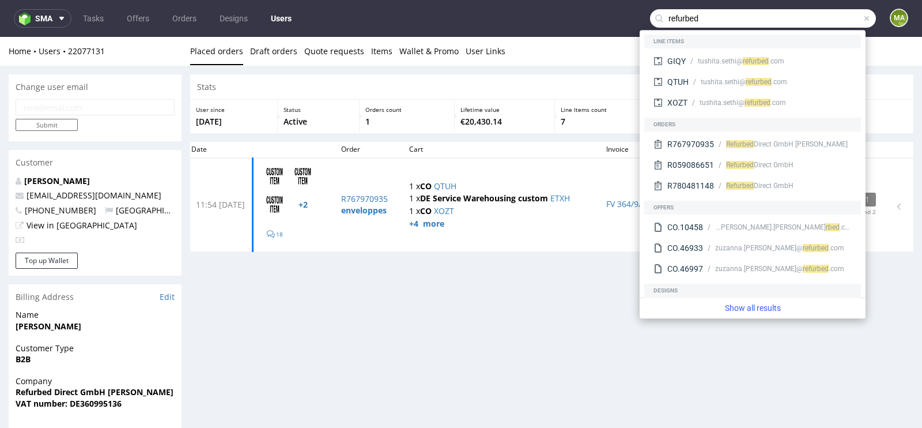
click at [701, 16] on input "refurbed" at bounding box center [763, 18] width 226 height 18
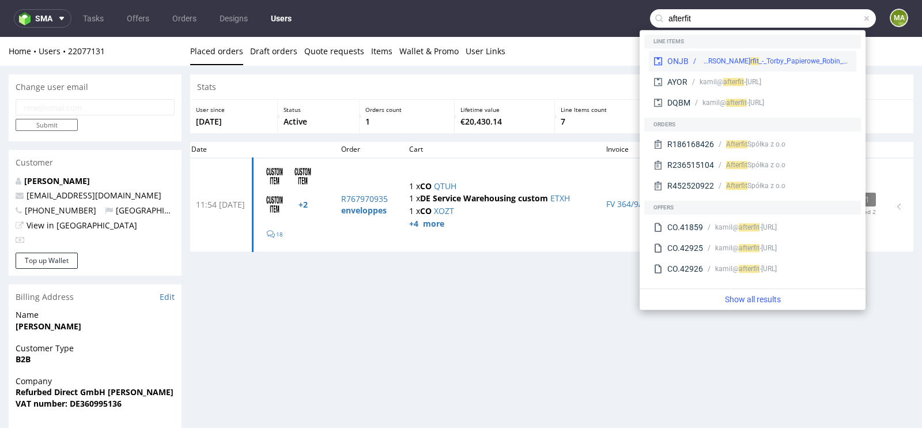
type input "afterfit"
click at [692, 59] on div "lester__custom__ Afte rfit _-_Torby_Papierowe_Robin_Food__ONJB" at bounding box center [770, 61] width 163 height 10
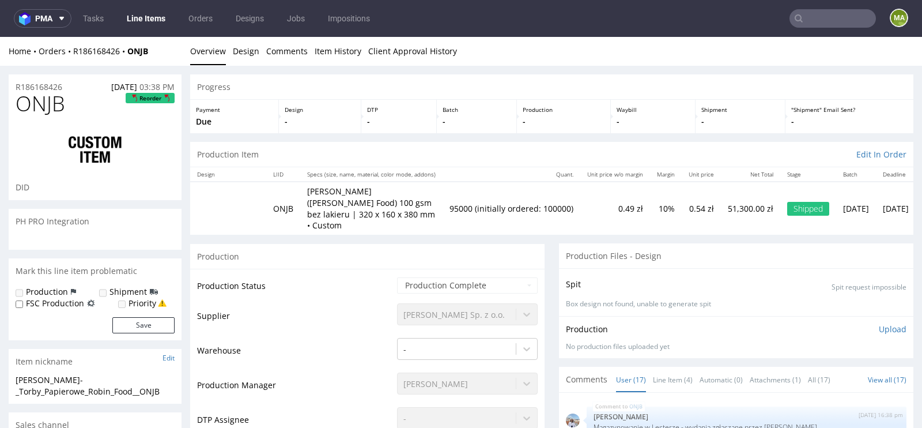
scroll to position [451, 0]
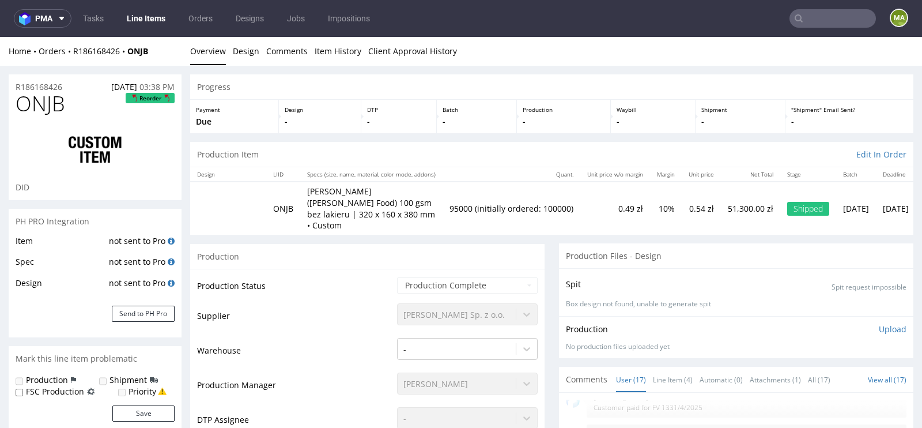
type input "95000"
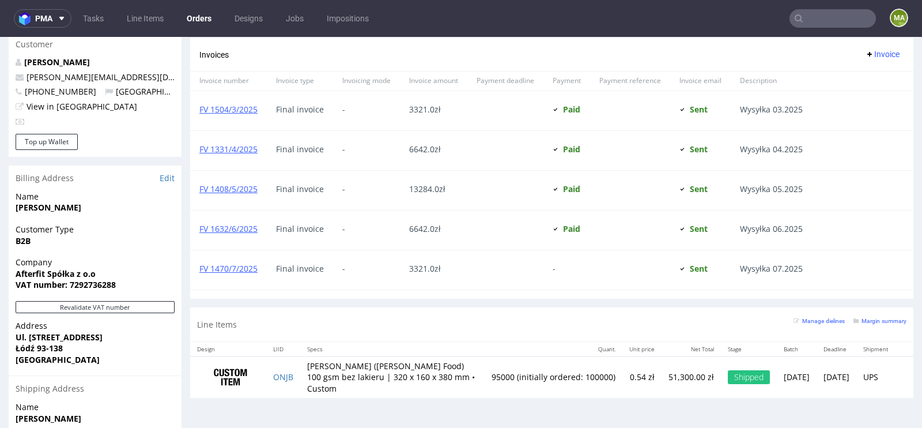
scroll to position [750, 0]
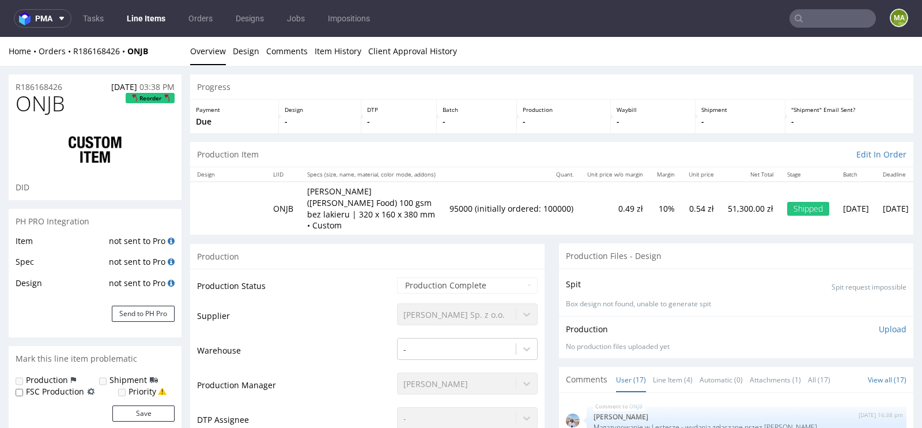
scroll to position [451, 0]
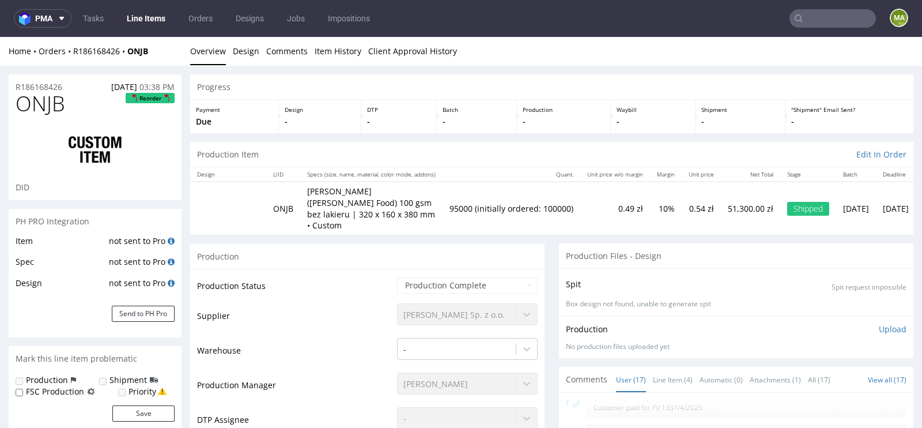
type input "95000"
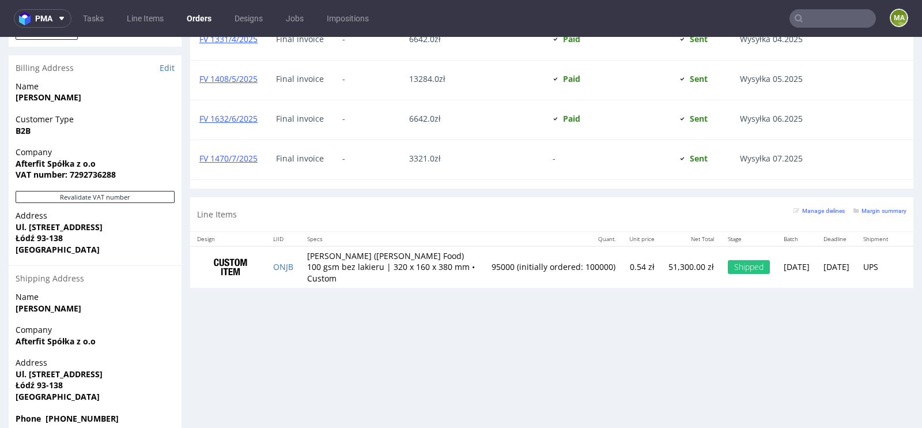
scroll to position [2, 0]
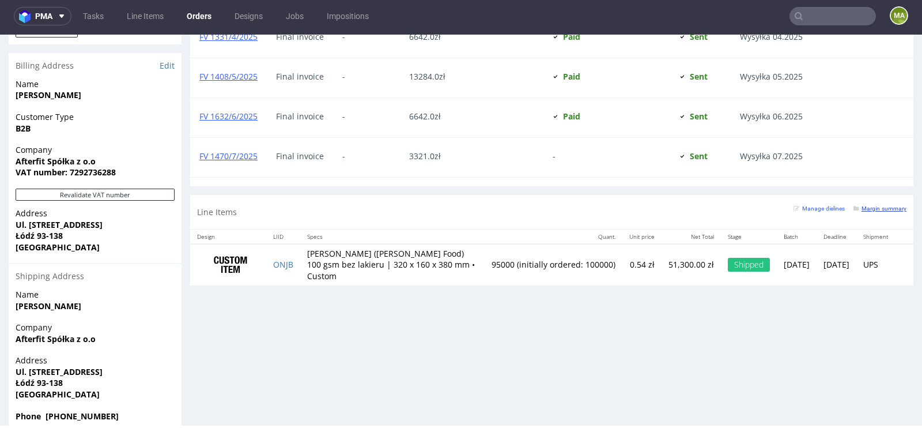
click at [877, 205] on small "Margin summary" at bounding box center [879, 208] width 53 height 6
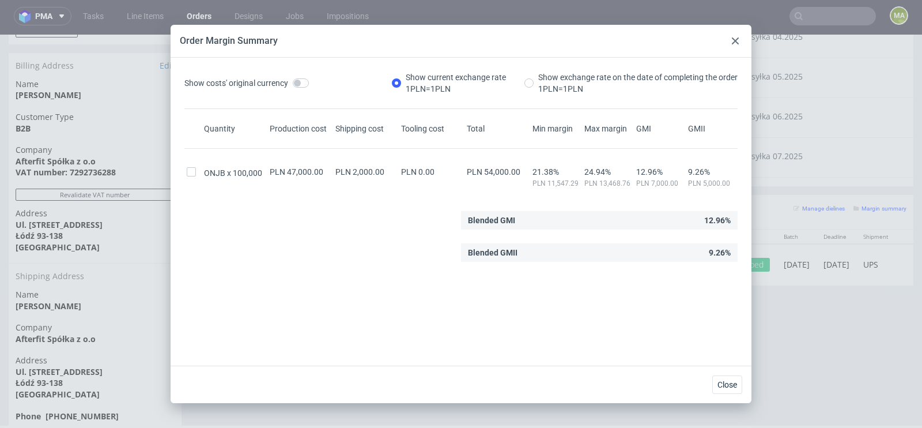
click at [734, 46] on div at bounding box center [735, 41] width 14 height 14
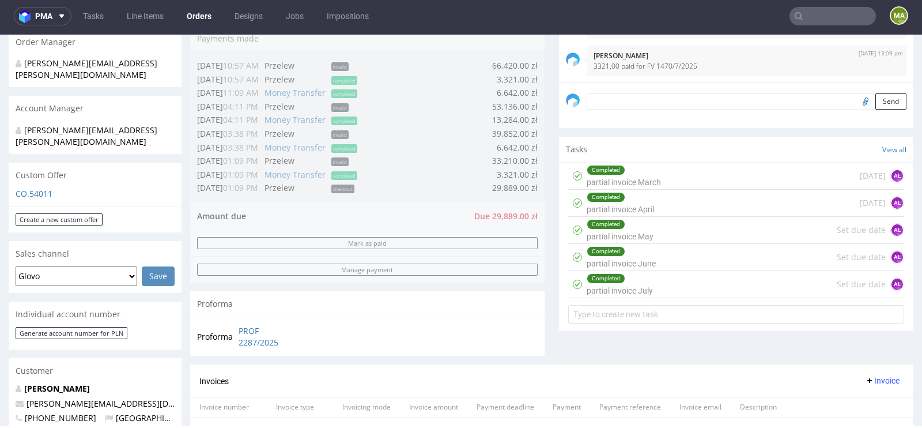
scroll to position [0, 0]
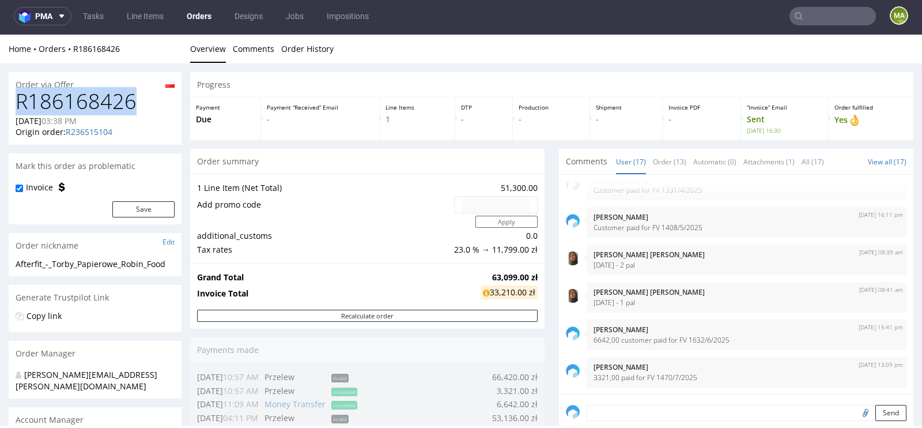
drag, startPoint x: 138, startPoint y: 104, endPoint x: 0, endPoint y: 106, distance: 138.3
copy h1 "R186168426"
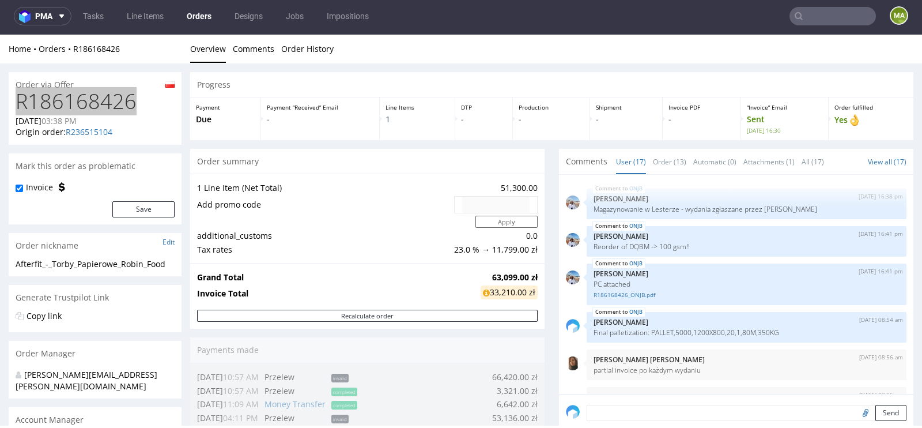
click at [817, 16] on input "text" at bounding box center [832, 16] width 86 height 18
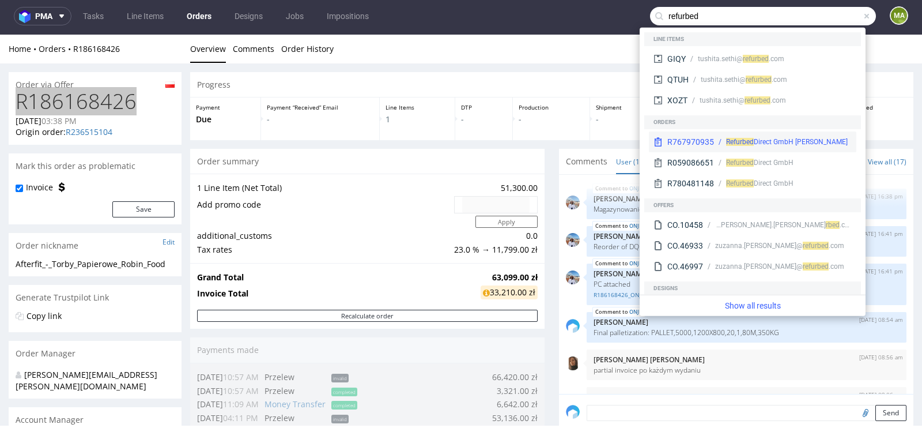
type input "refurbed"
click at [708, 138] on div "R767970935" at bounding box center [690, 142] width 47 height 12
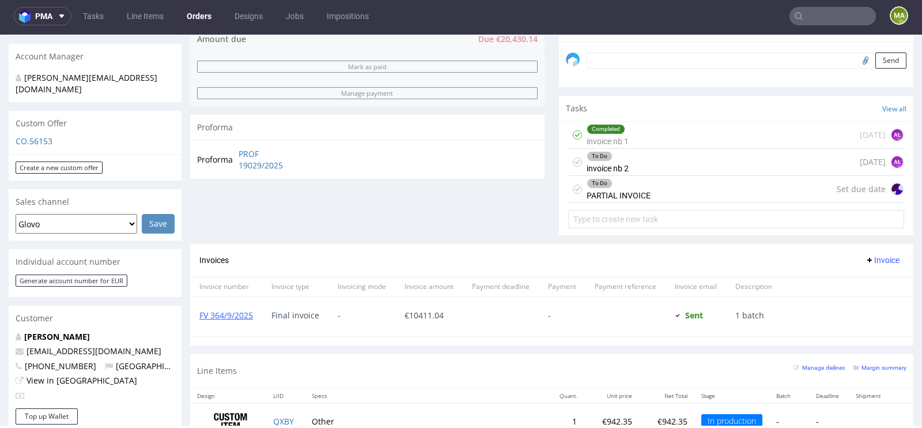
scroll to position [411, 0]
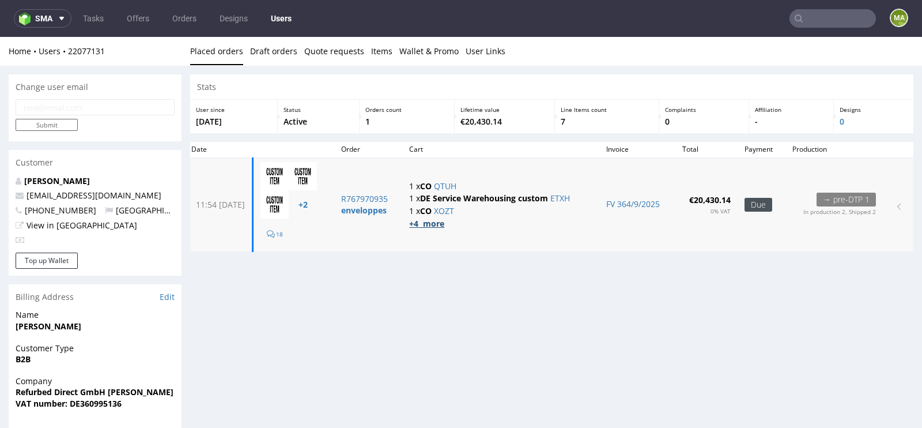
click at [444, 226] on strong "+4 more" at bounding box center [426, 223] width 35 height 11
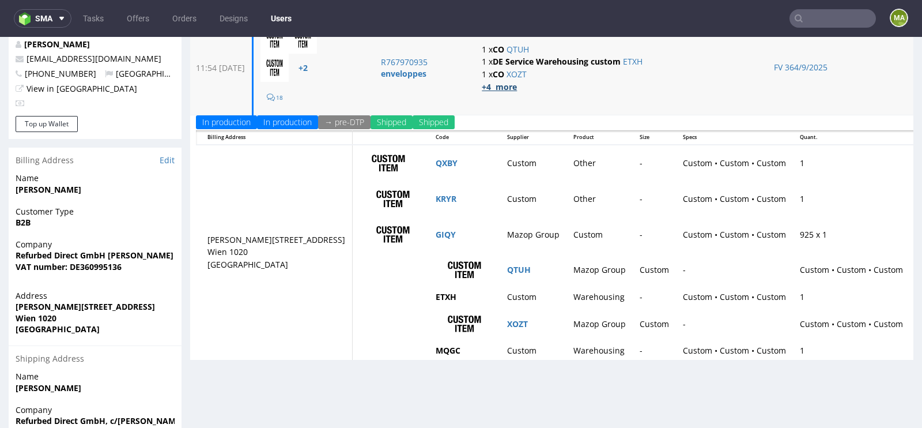
scroll to position [139, 0]
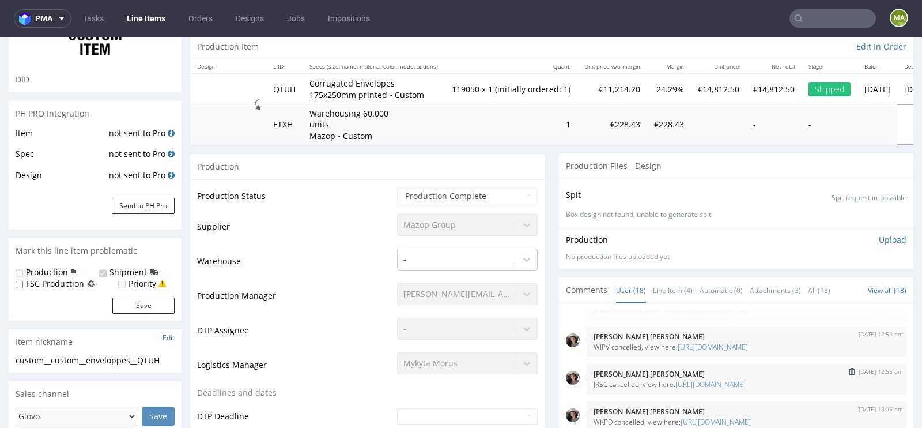
scroll to position [570, 0]
click at [677, 288] on link "Line Item (4)" at bounding box center [673, 290] width 40 height 25
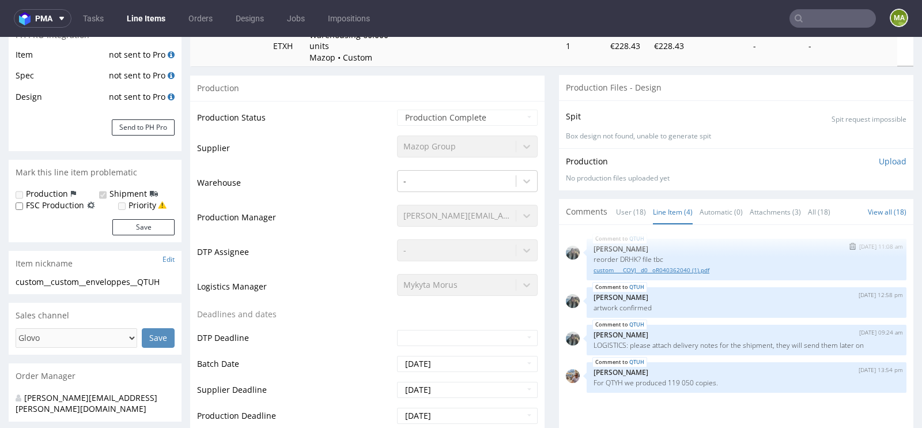
scroll to position [188, 0]
click at [675, 264] on link "custom____COVJ__d0__oR040362040 (1).pdf" at bounding box center [747, 268] width 306 height 9
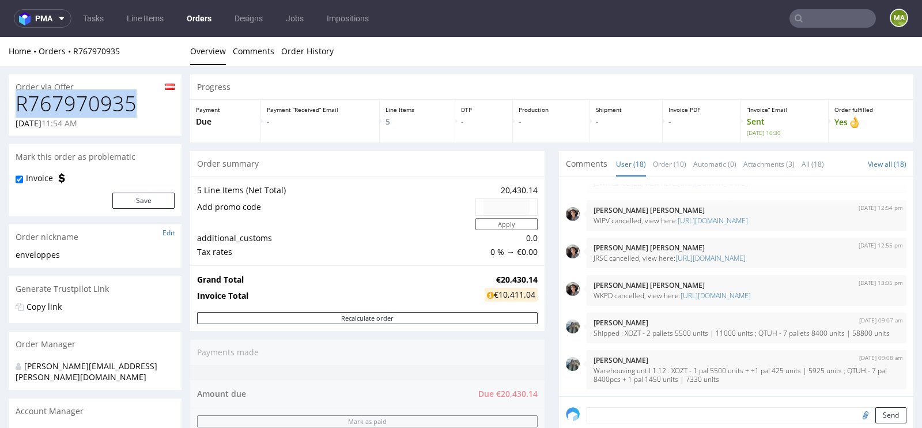
drag, startPoint x: 147, startPoint y: 108, endPoint x: 0, endPoint y: 114, distance: 147.1
copy h1 "R767970935"
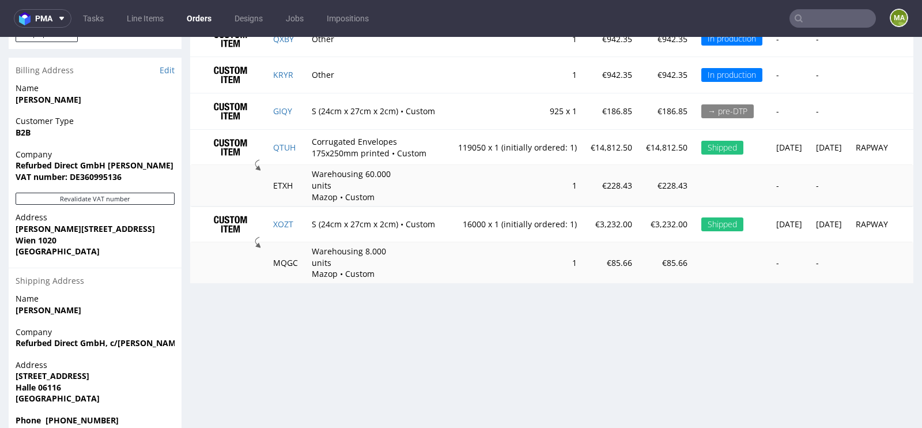
scroll to position [3, 0]
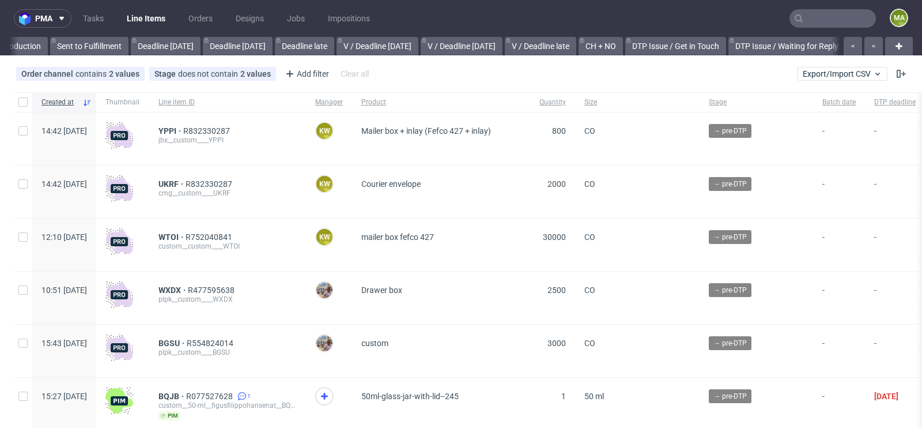
scroll to position [0, 1303]
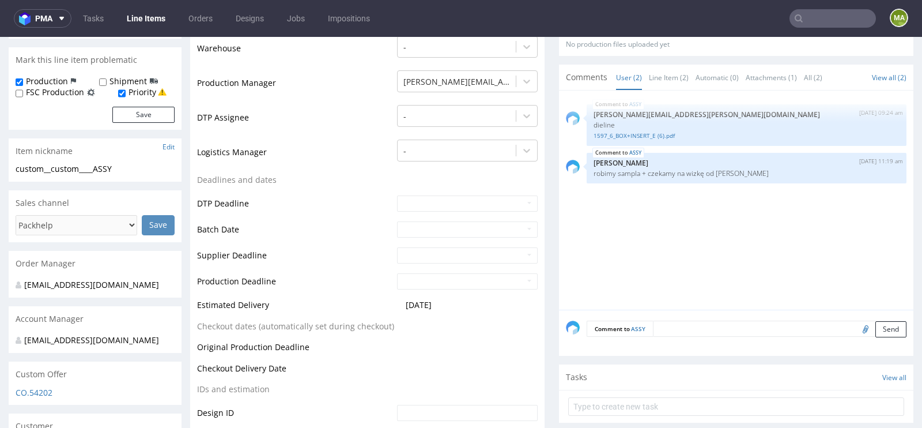
scroll to position [307, 0]
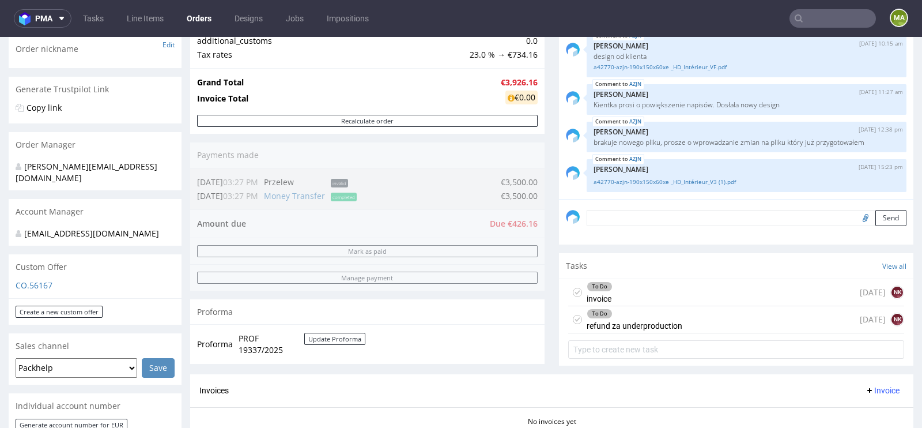
scroll to position [216, 0]
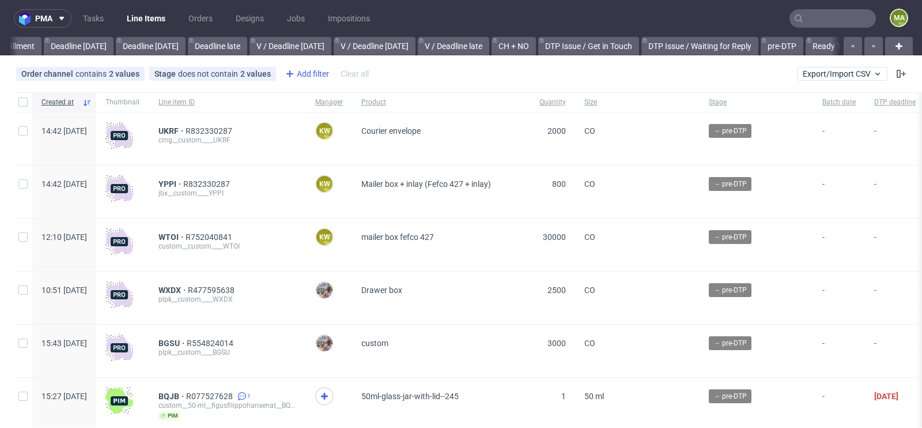
scroll to position [0, 1303]
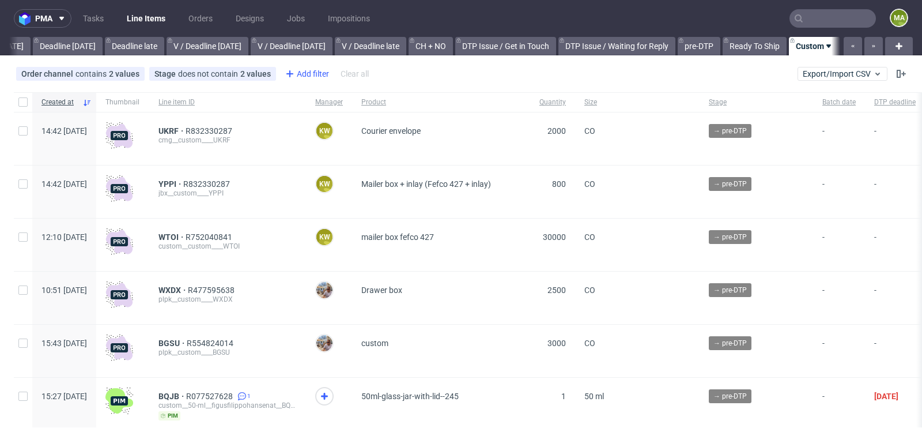
click at [312, 71] on div "Add filter" at bounding box center [306, 74] width 51 height 18
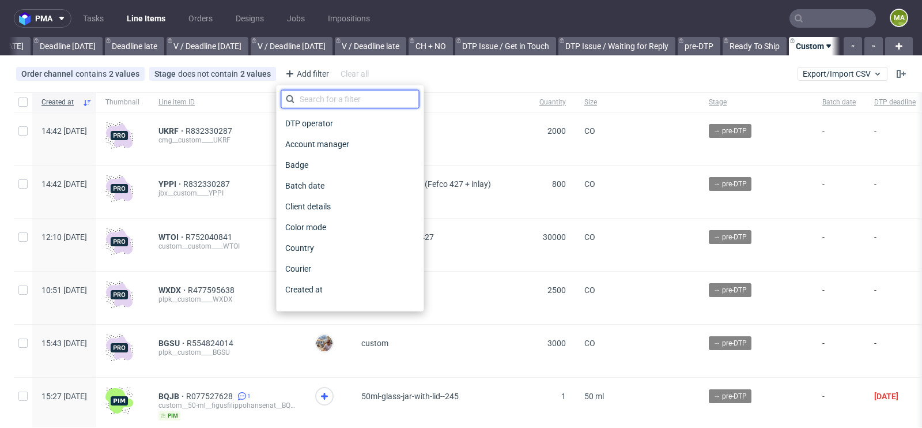
click at [312, 99] on input "text" at bounding box center [350, 99] width 138 height 18
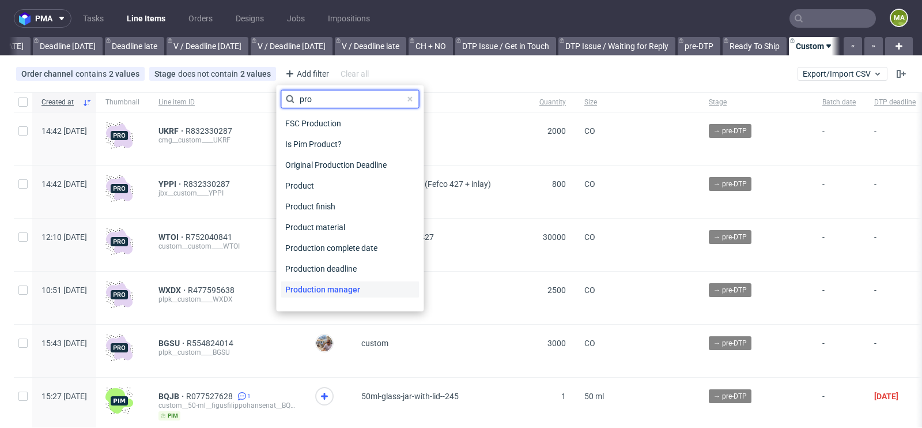
type input "pro"
click at [327, 282] on span "Production manager" at bounding box center [323, 289] width 84 height 16
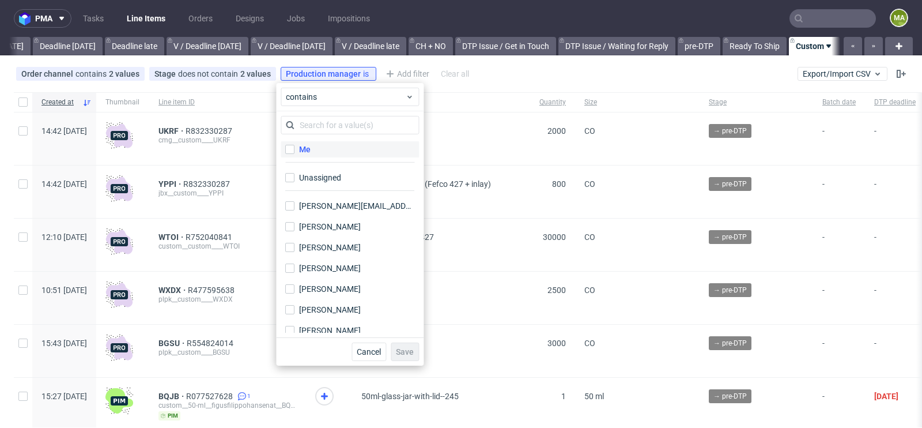
click at [320, 148] on label "Me" at bounding box center [350, 149] width 138 height 16
click at [294, 148] on input "Me" at bounding box center [289, 149] width 9 height 9
checkbox input "true"
click at [410, 354] on span "Save" at bounding box center [405, 351] width 18 height 8
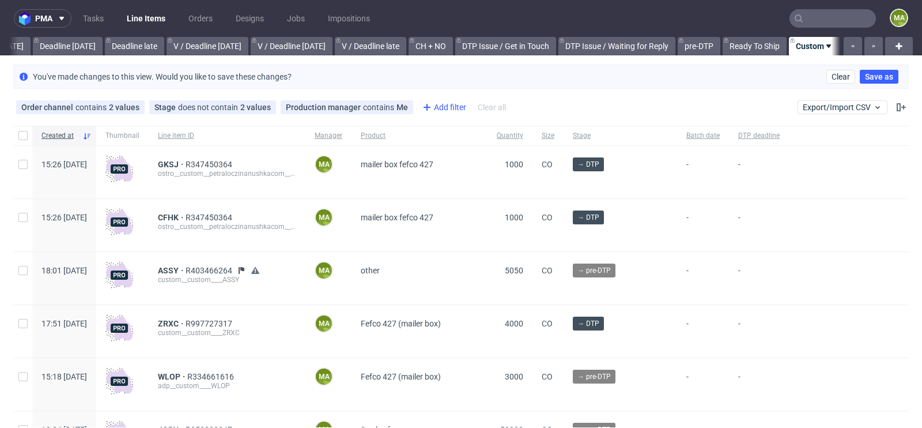
click at [452, 108] on div "Add filter" at bounding box center [443, 107] width 51 height 18
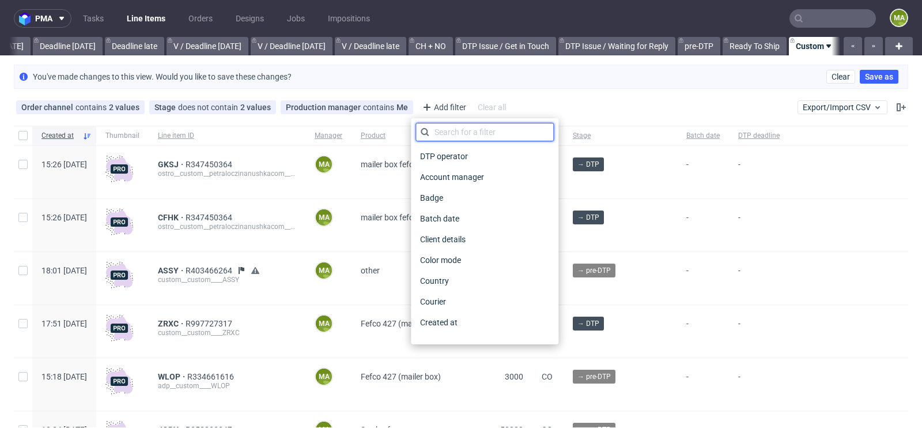
click at [449, 133] on input "text" at bounding box center [484, 132] width 138 height 18
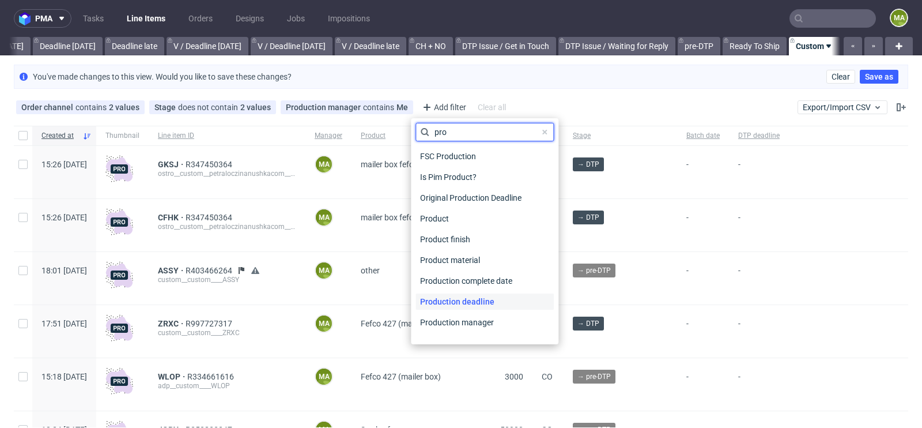
type input "pro"
click at [471, 296] on span "Production deadline" at bounding box center [457, 301] width 84 height 16
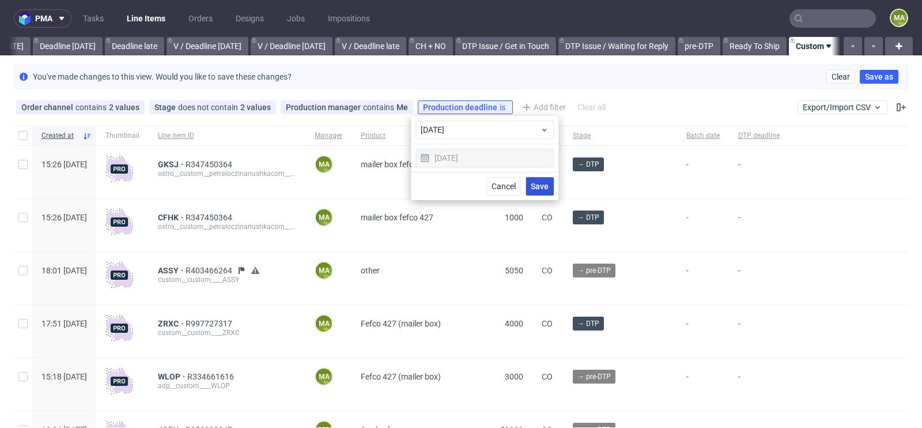
click at [536, 182] on span "Save" at bounding box center [540, 186] width 18 height 8
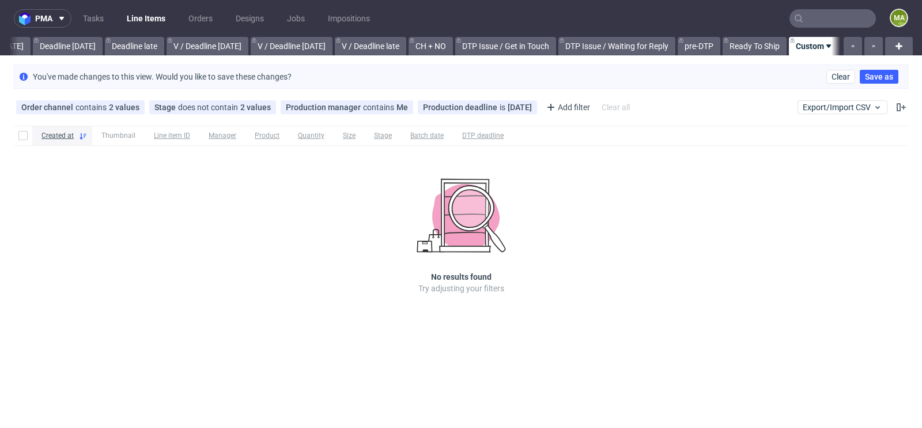
scroll to position [0, 1293]
click at [525, 105] on use at bounding box center [527, 107] width 5 height 5
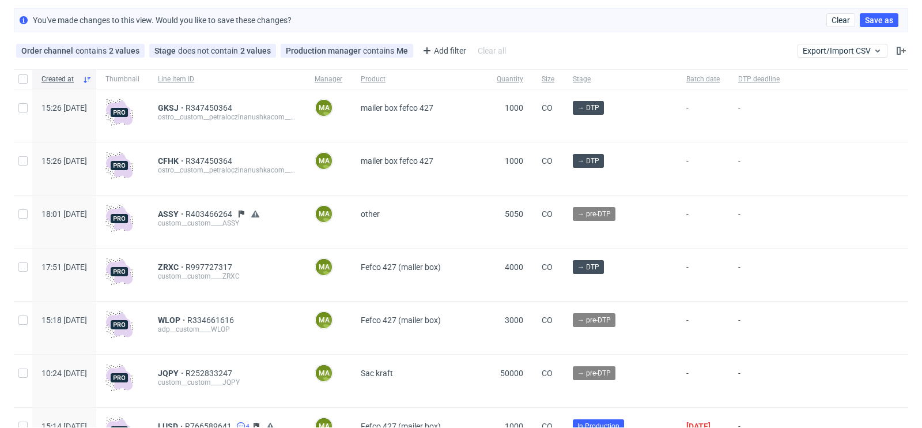
scroll to position [58, 0]
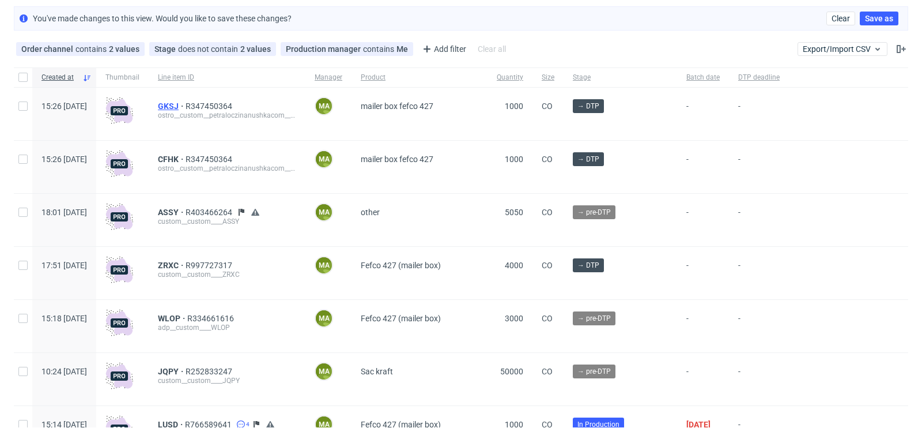
click at [186, 107] on span "GKSJ" at bounding box center [172, 105] width 28 height 9
click at [186, 211] on span "ASSY" at bounding box center [172, 211] width 28 height 9
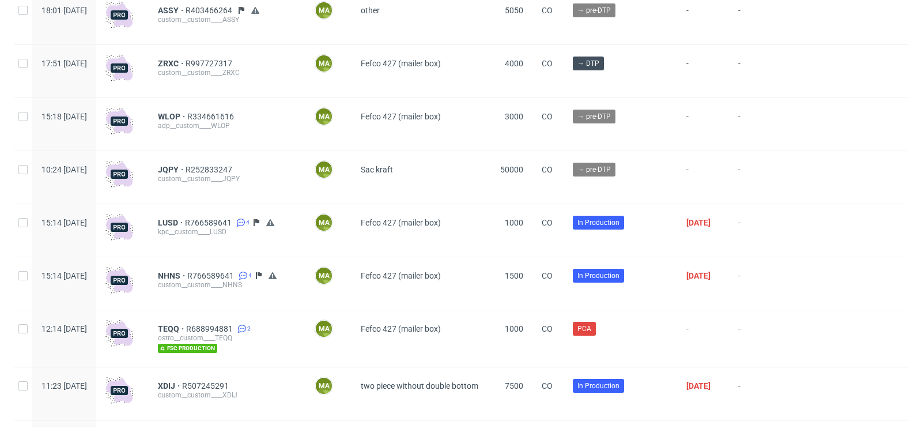
scroll to position [262, 0]
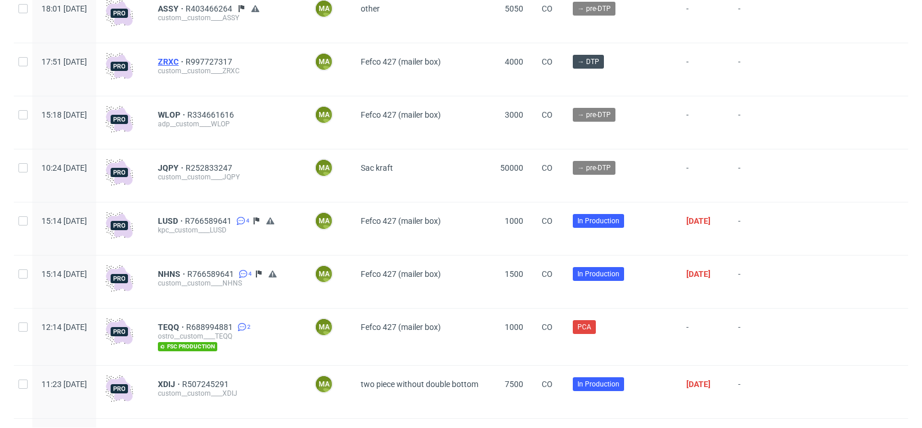
click at [186, 59] on span "ZRXC" at bounding box center [172, 61] width 28 height 9
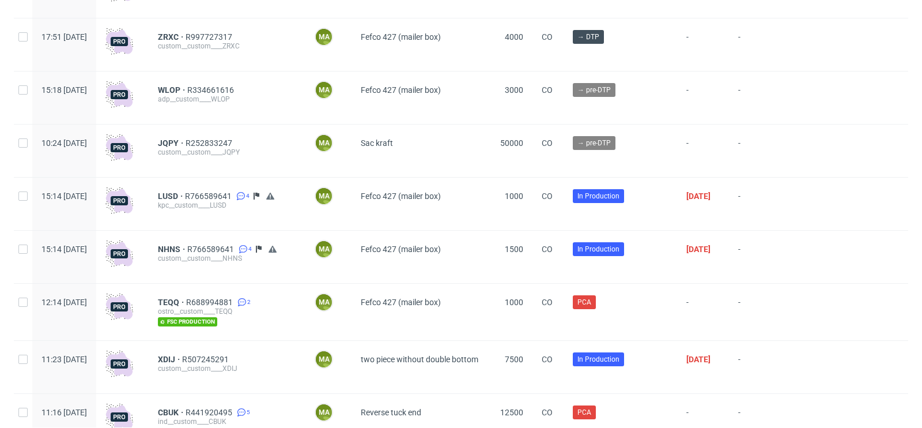
scroll to position [292, 0]
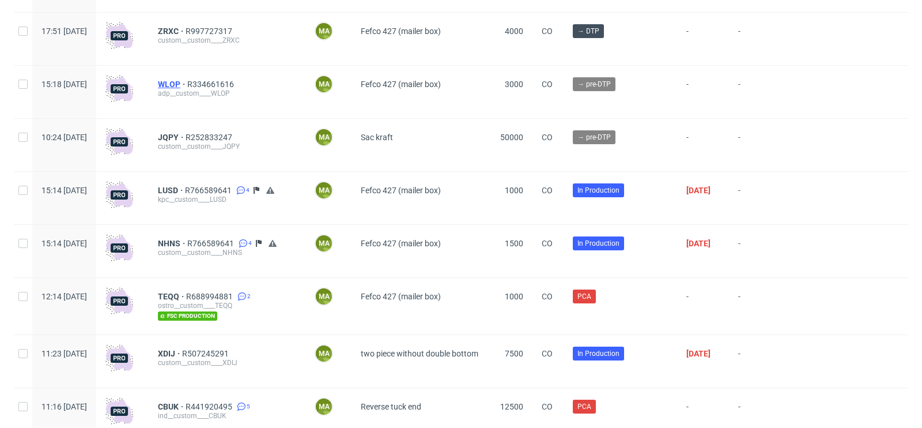
click at [187, 82] on span "WLOP" at bounding box center [172, 84] width 29 height 9
click at [186, 133] on span "JQPY" at bounding box center [172, 137] width 28 height 9
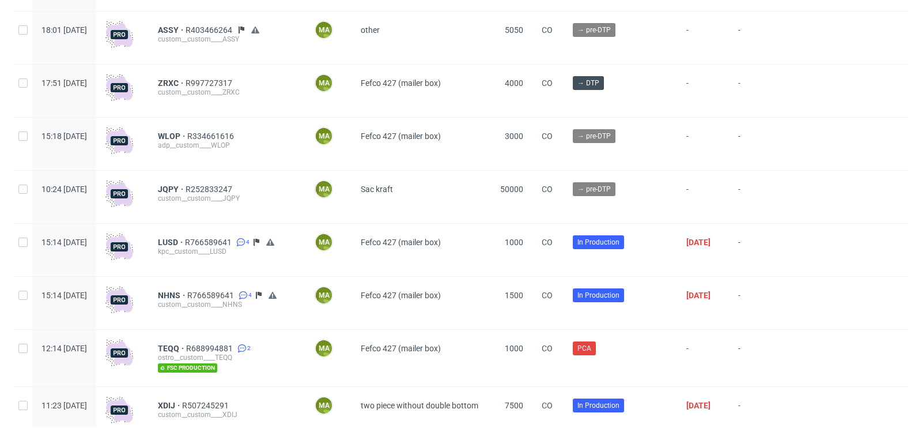
scroll to position [0, 0]
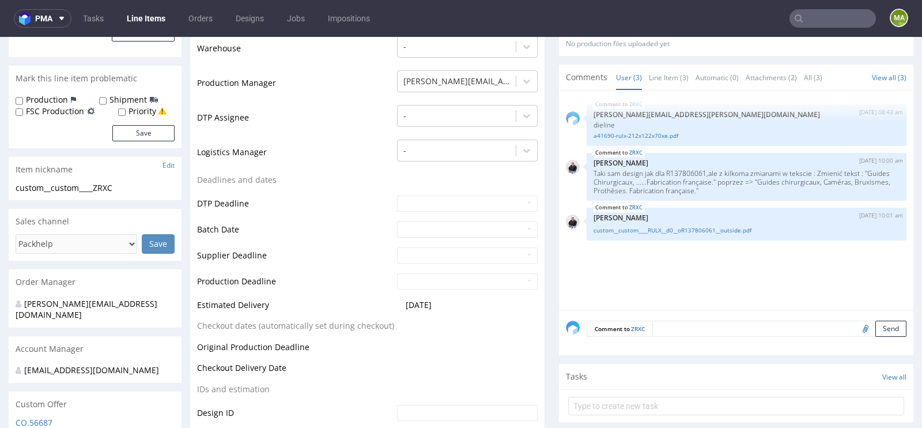
scroll to position [282, 0]
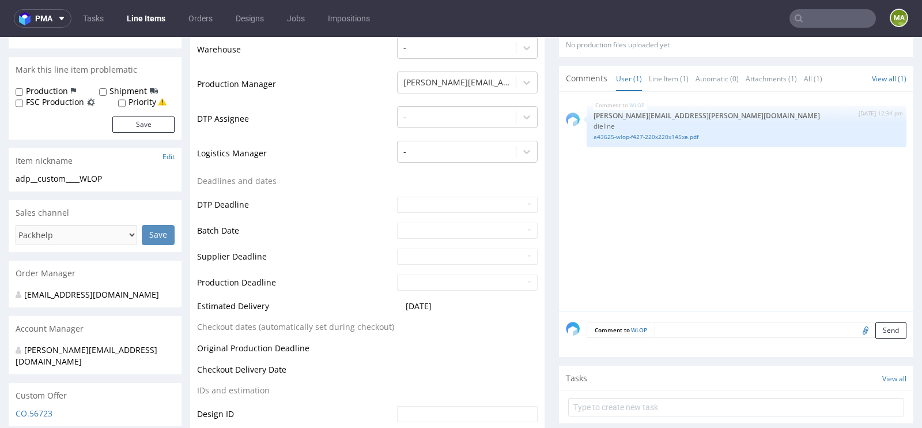
scroll to position [312, 0]
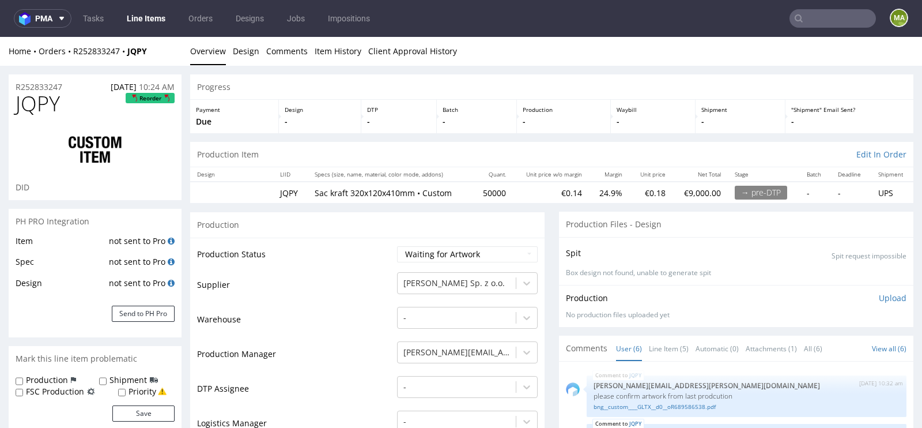
scroll to position [31, 0]
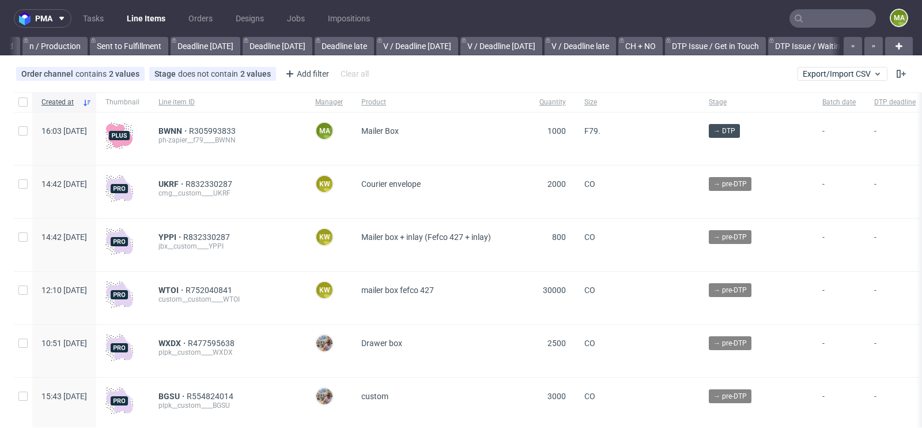
scroll to position [0, 1303]
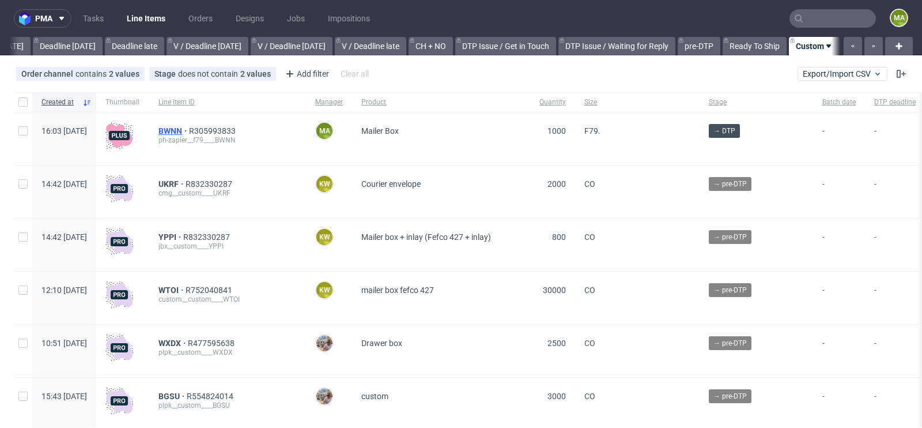
click at [189, 129] on span "BWNN" at bounding box center [173, 130] width 31 height 9
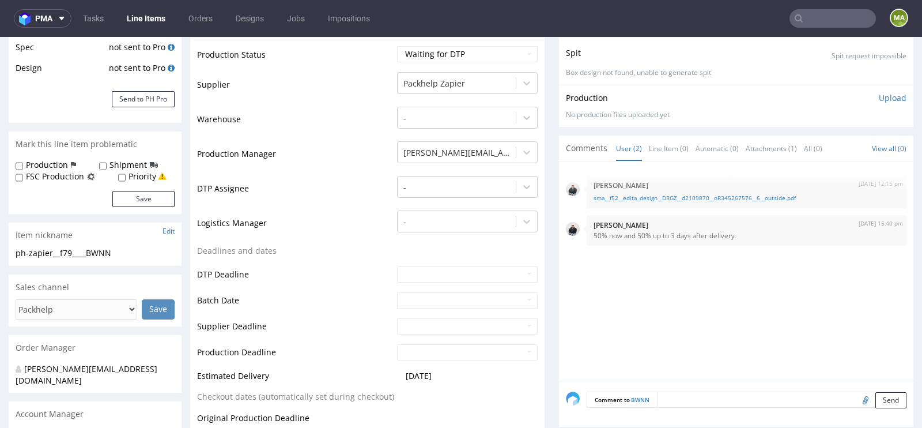
scroll to position [240, 0]
click at [615, 196] on link "sma__f52__edita_design__DRGZ__d2109870__oR345267576__6__outside.pdf" at bounding box center [747, 196] width 306 height 9
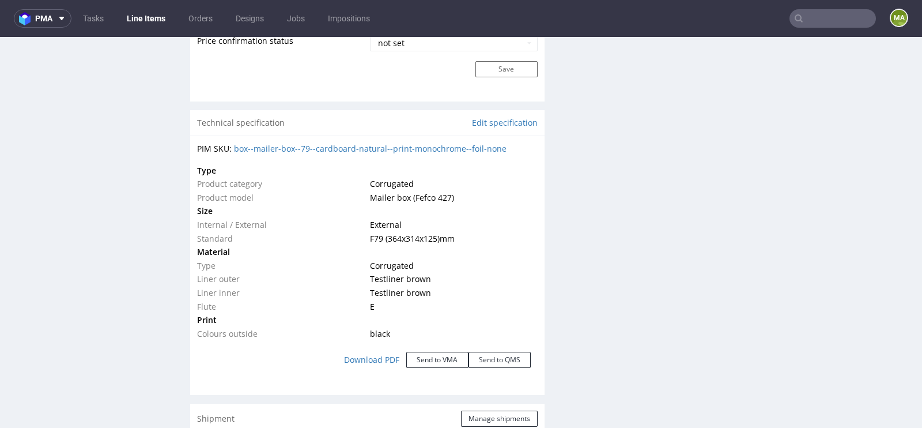
scroll to position [1027, 0]
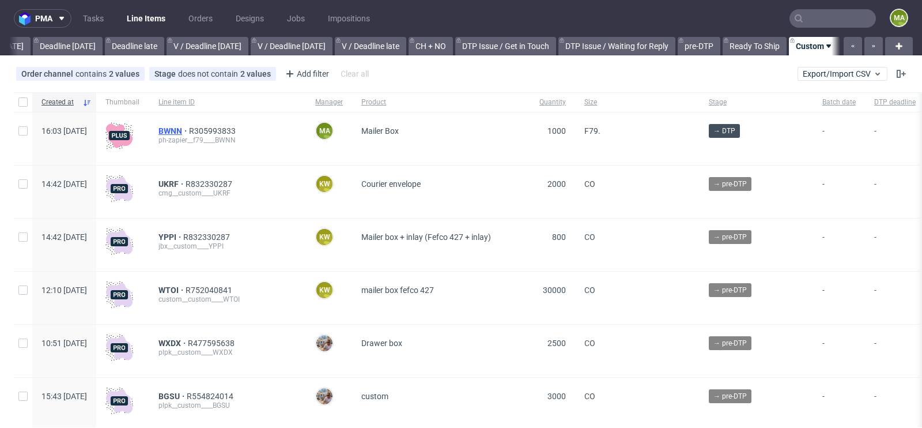
click at [189, 131] on span "BWNN" at bounding box center [173, 130] width 31 height 9
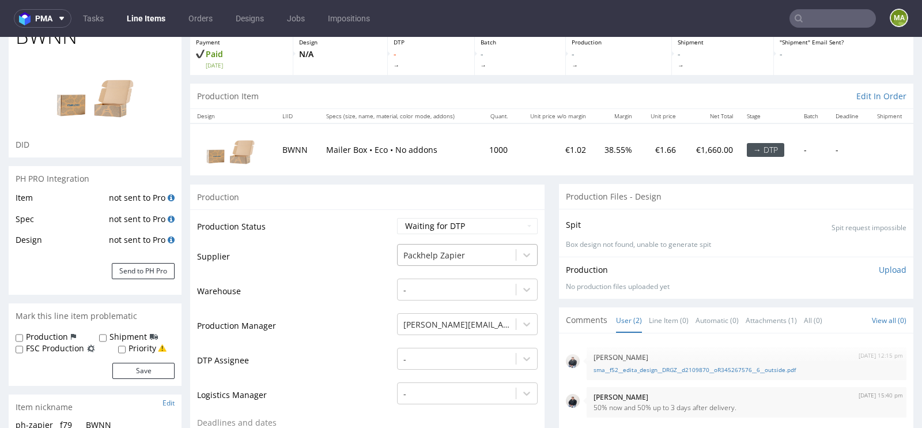
click at [437, 260] on div "Packhelp Zapier" at bounding box center [467, 252] width 141 height 16
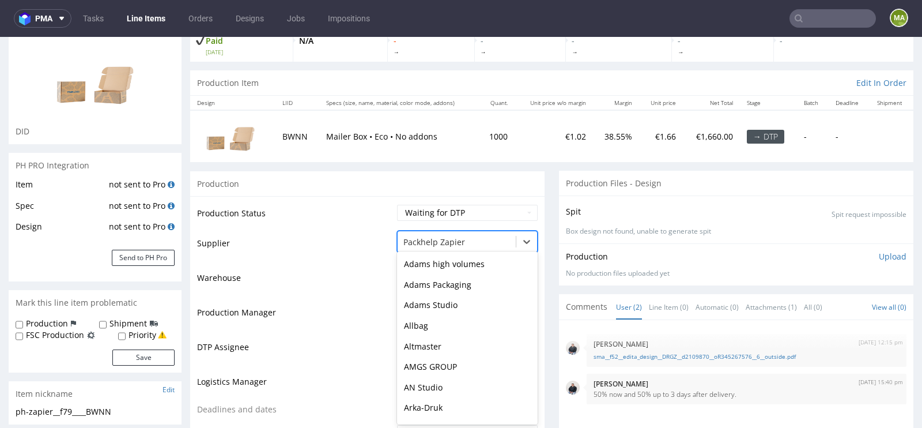
scroll to position [2257, 0]
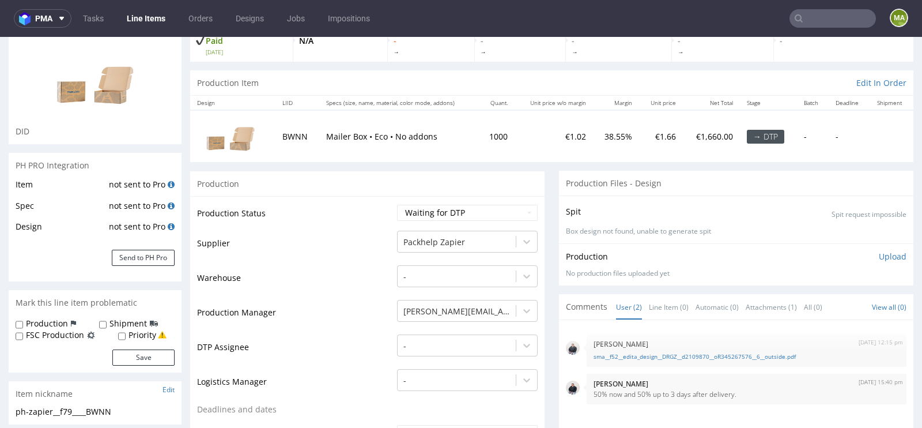
click at [321, 319] on td "Production Manager" at bounding box center [295, 315] width 197 height 35
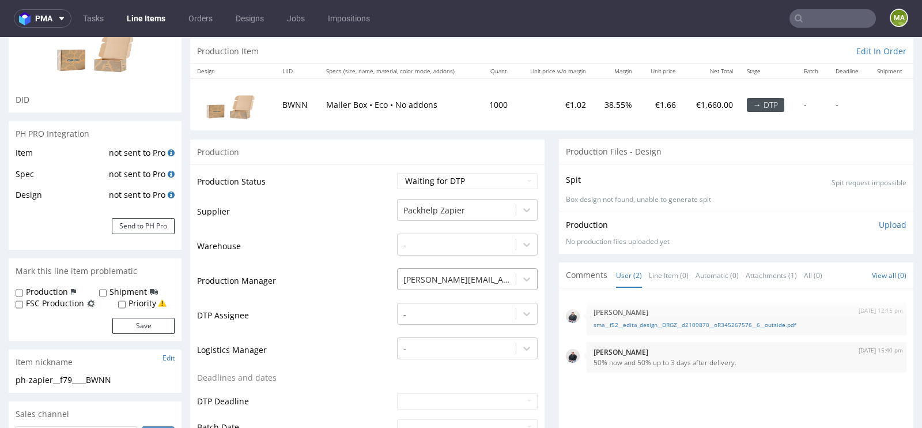
click at [441, 284] on div "[PERSON_NAME][EMAIL_ADDRESS][PERSON_NAME][DOMAIN_NAME]" at bounding box center [467, 276] width 141 height 16
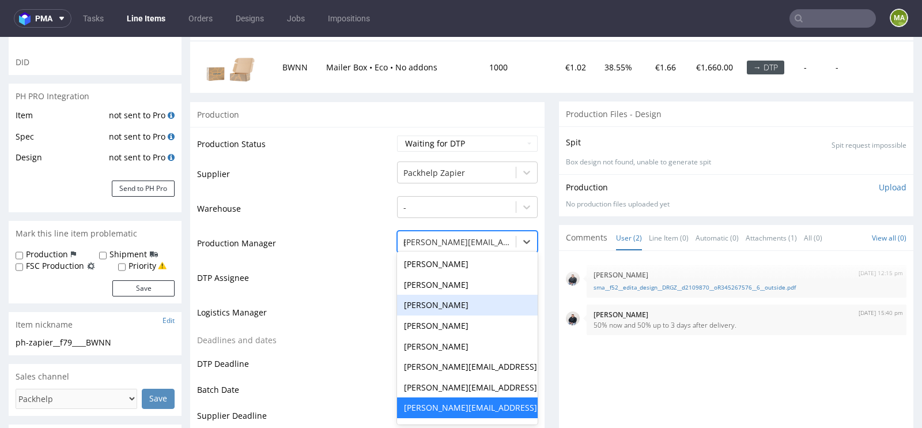
scroll to position [0, 0]
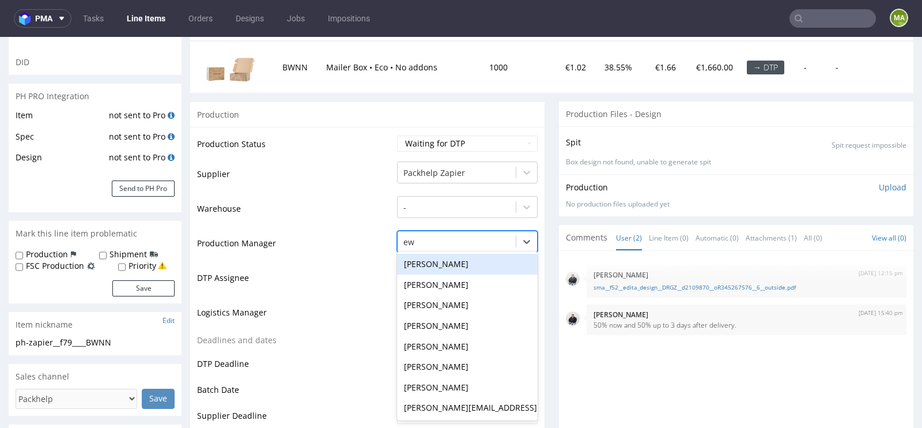
type input "ewa"
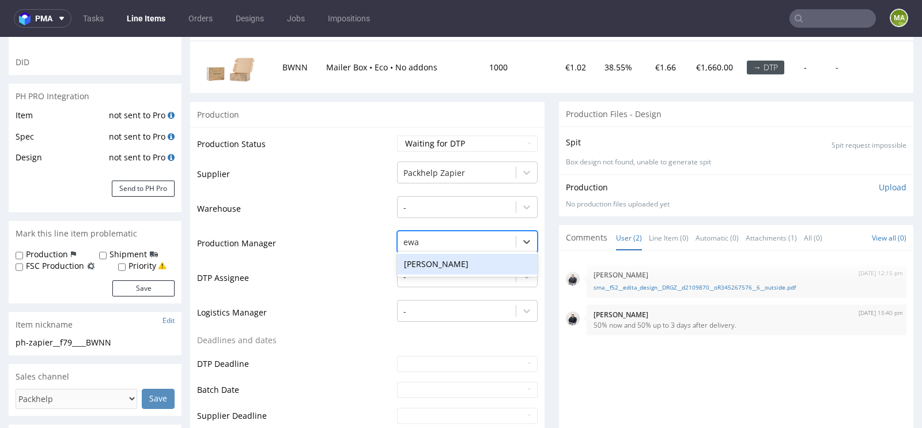
click at [428, 261] on div "[PERSON_NAME]" at bounding box center [467, 264] width 141 height 21
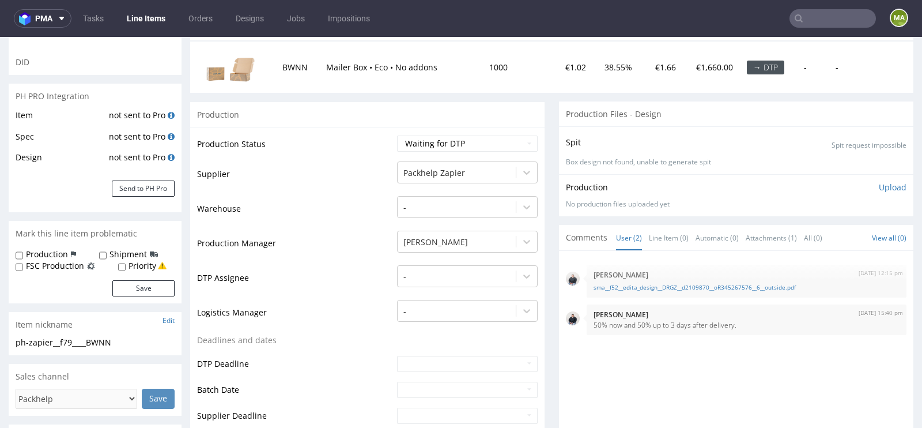
click at [322, 282] on td "DTP Assignee" at bounding box center [295, 281] width 197 height 35
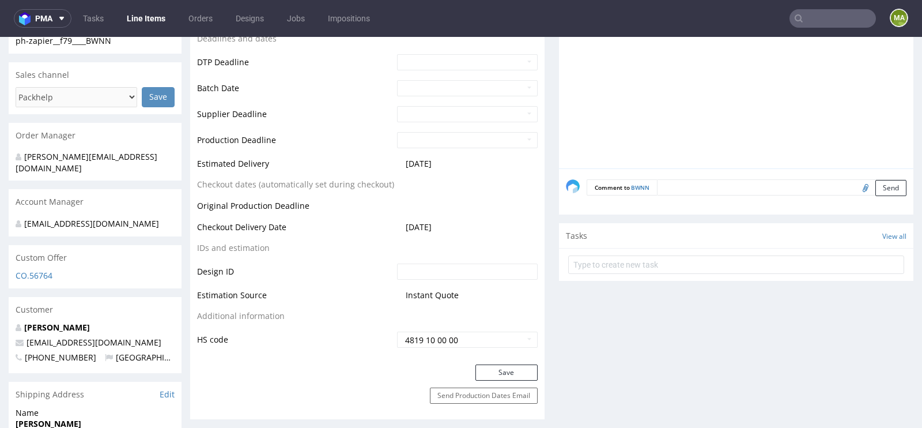
scroll to position [456, 0]
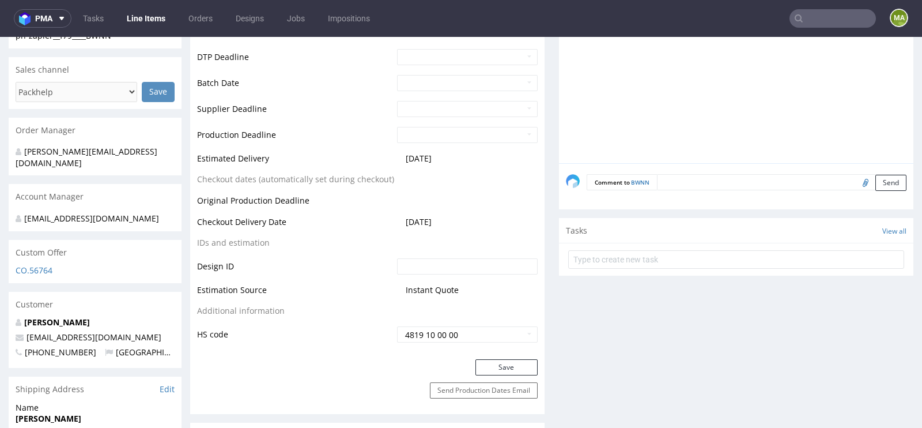
click at [486, 354] on div "Production Status Waiting for Artwork Waiting for Diecut Waiting for Mockup Wai…" at bounding box center [367, 89] width 354 height 539
click at [483, 359] on button "Save" at bounding box center [506, 367] width 62 height 16
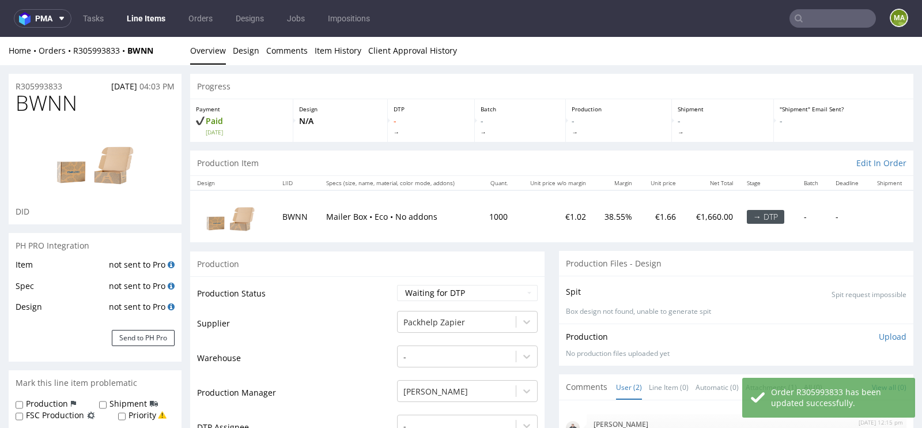
scroll to position [0, 0]
drag, startPoint x: 83, startPoint y: 86, endPoint x: 0, endPoint y: 86, distance: 83.0
copy p "R305993833"
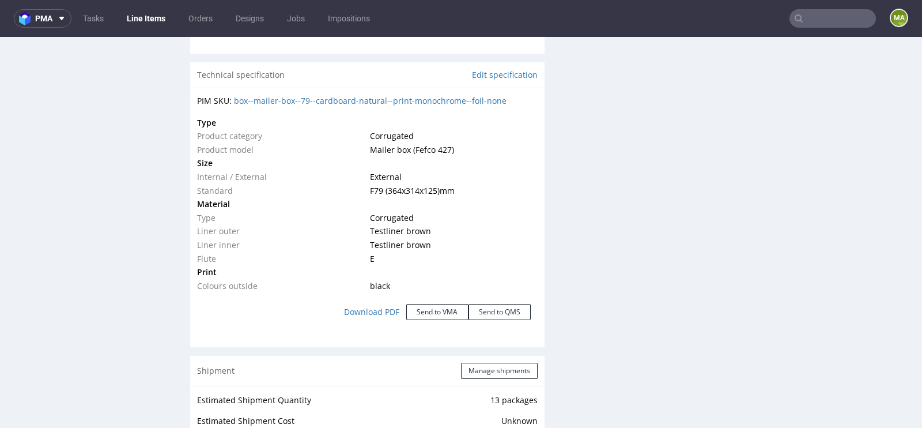
scroll to position [1075, 0]
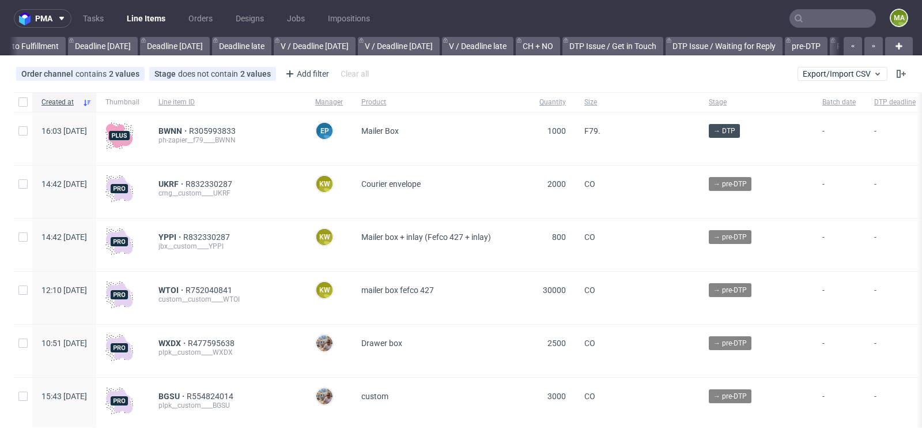
scroll to position [0, 1303]
